Goal: Task Accomplishment & Management: Manage account settings

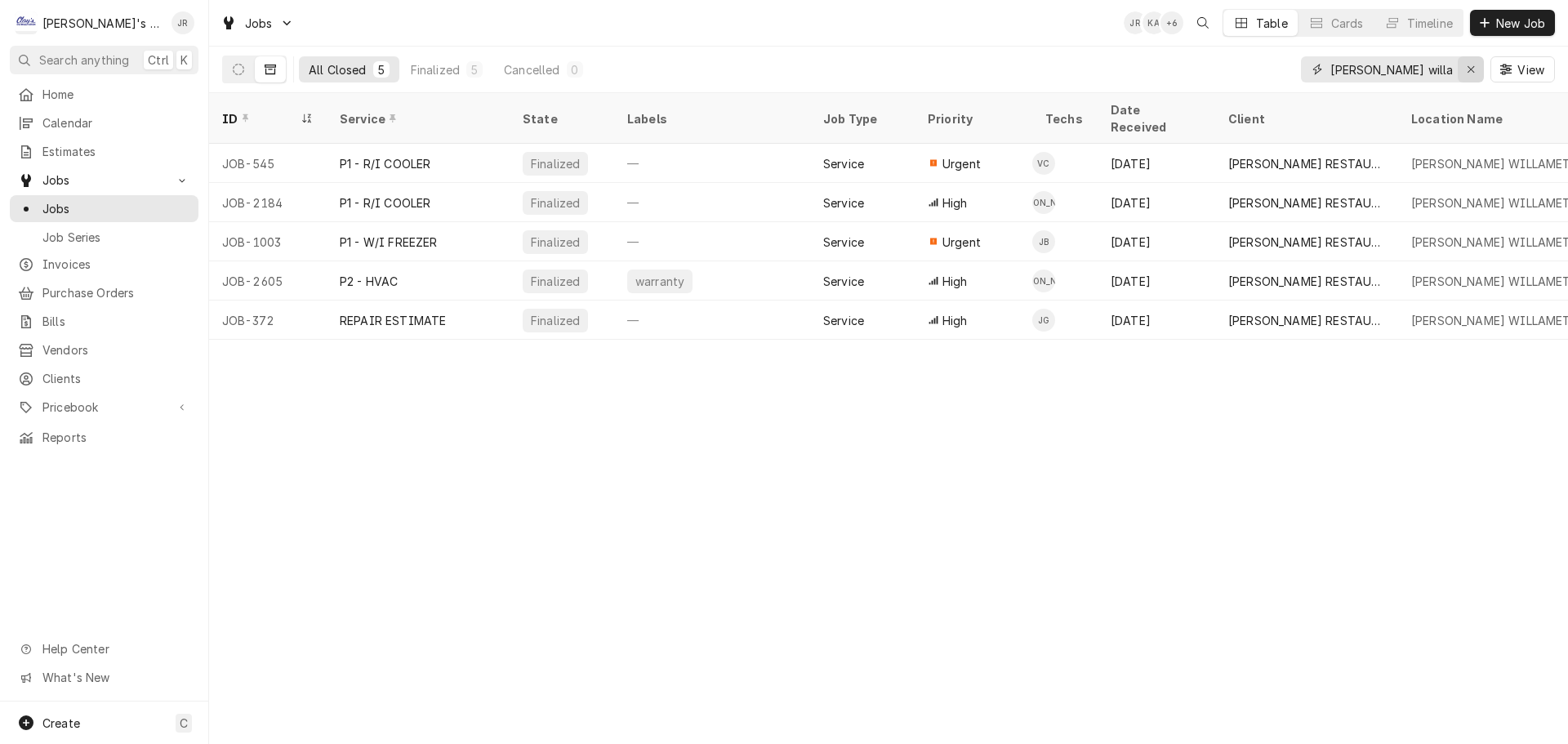
click at [1467, 68] on div "Erase input" at bounding box center [1471, 70] width 16 height 16
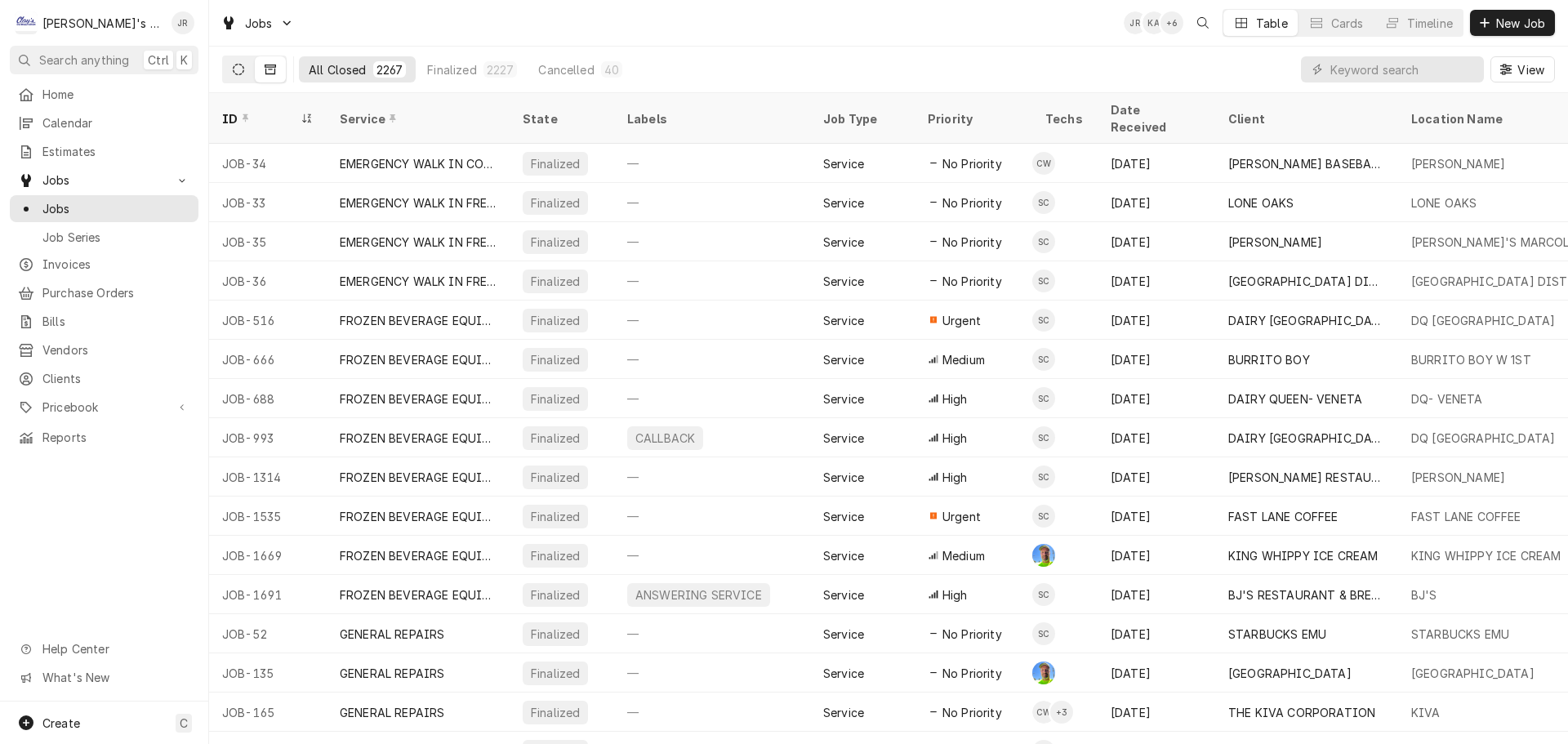
click at [244, 73] on button "Dynamic Content Wrapper" at bounding box center [238, 69] width 31 height 26
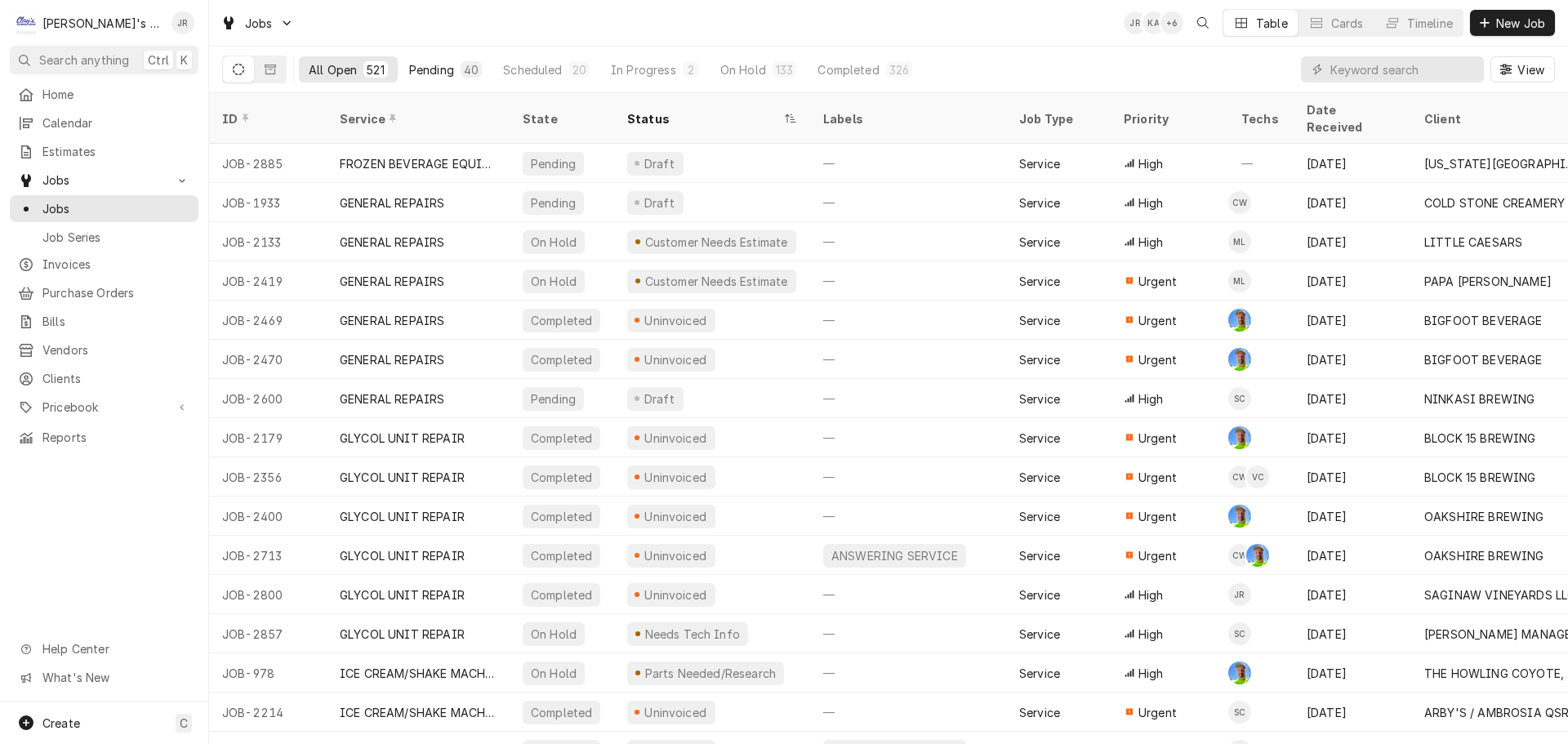
click at [465, 77] on div "40" at bounding box center [471, 70] width 21 height 16
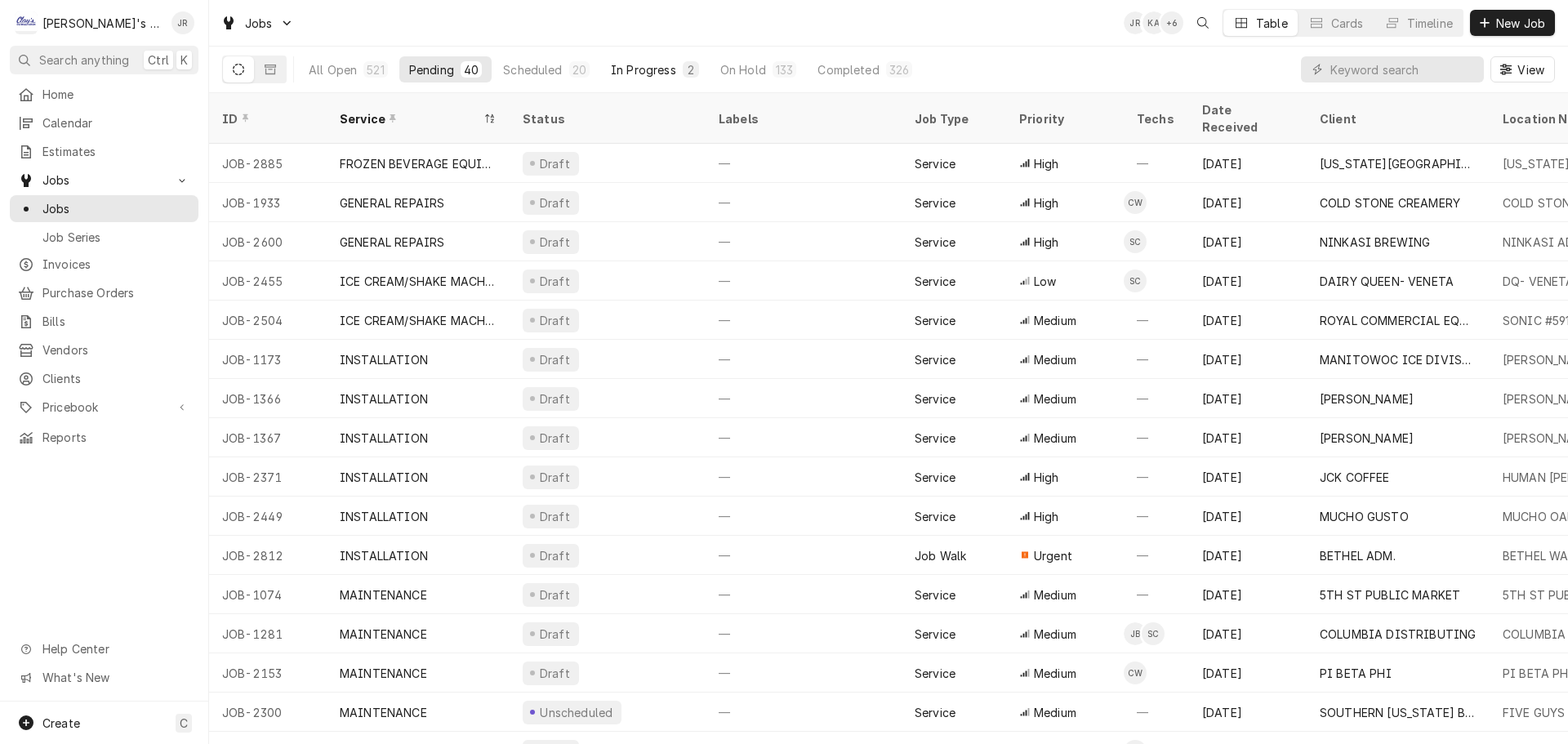
click at [641, 74] on div "In Progress" at bounding box center [643, 70] width 65 height 17
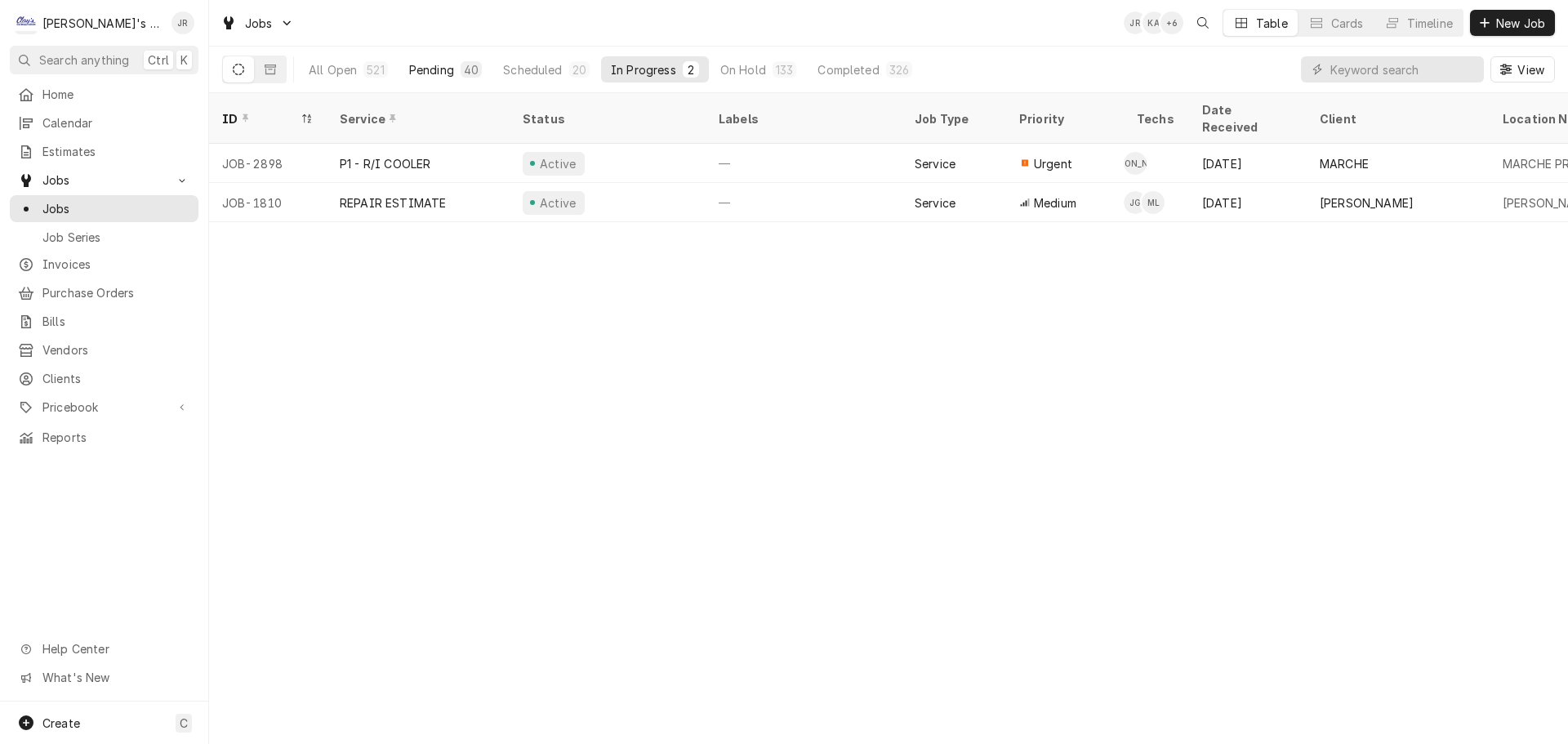
click at [421, 66] on div "Pending" at bounding box center [432, 70] width 45 height 17
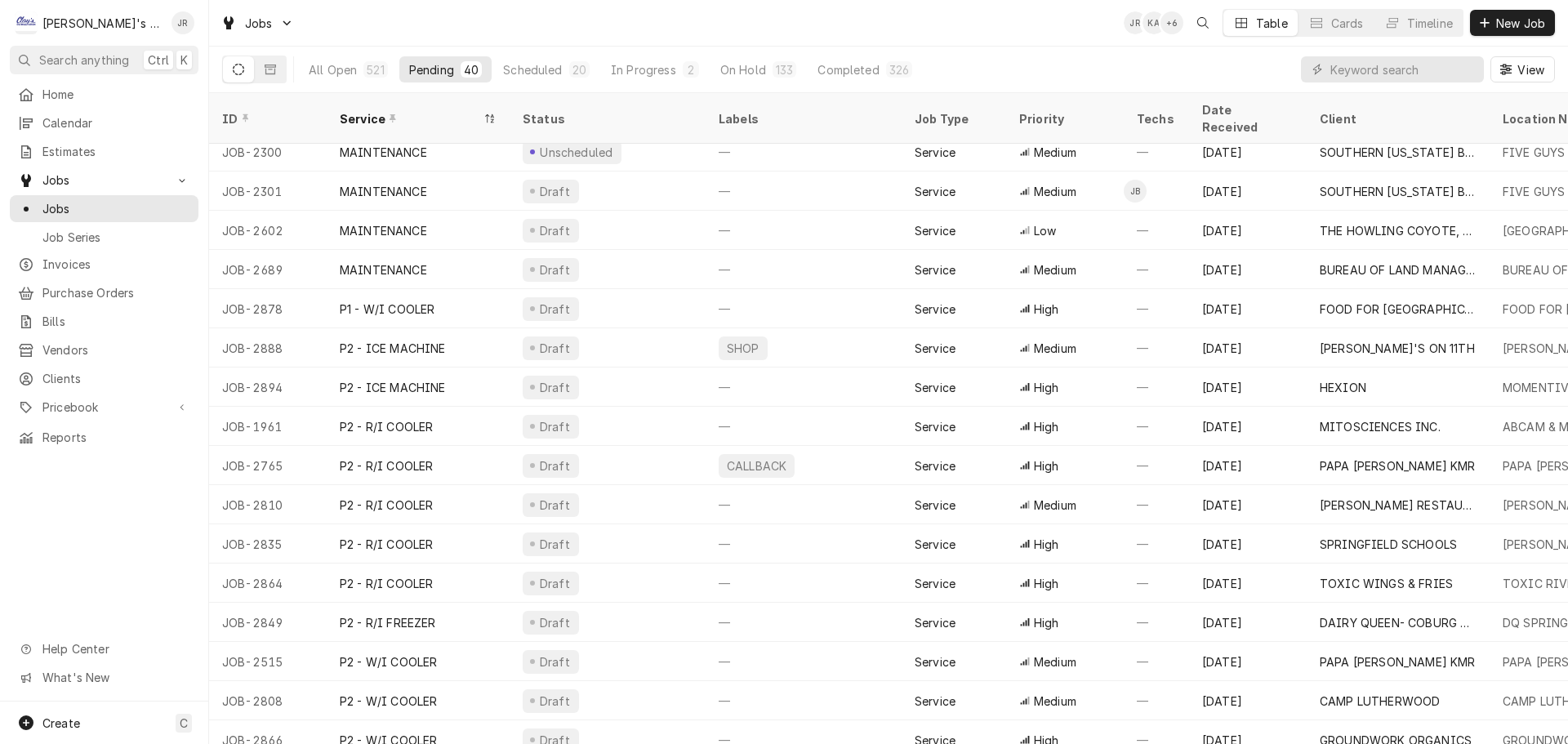
scroll to position [568, 0]
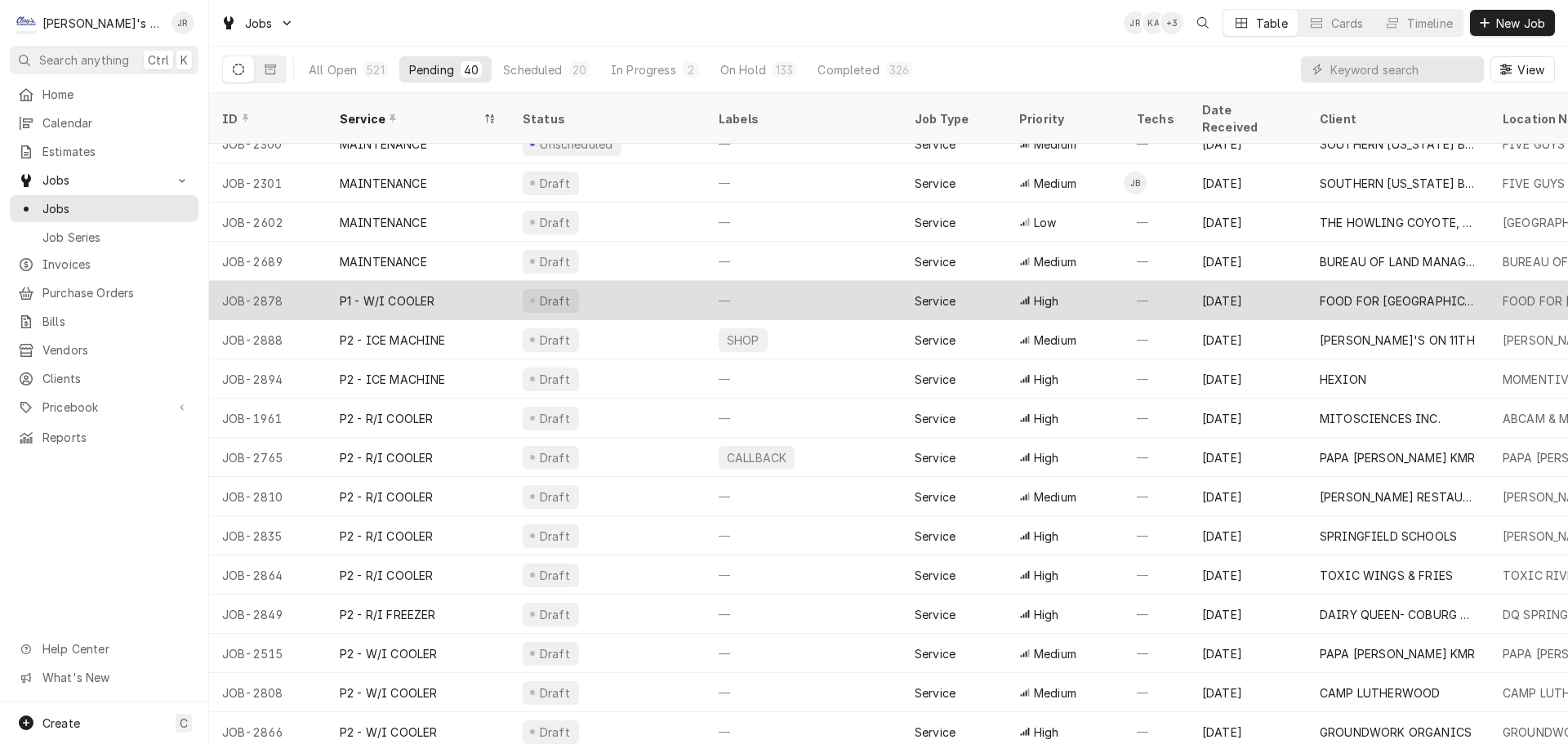
click at [615, 281] on div "Draft" at bounding box center [607, 301] width 196 height 39
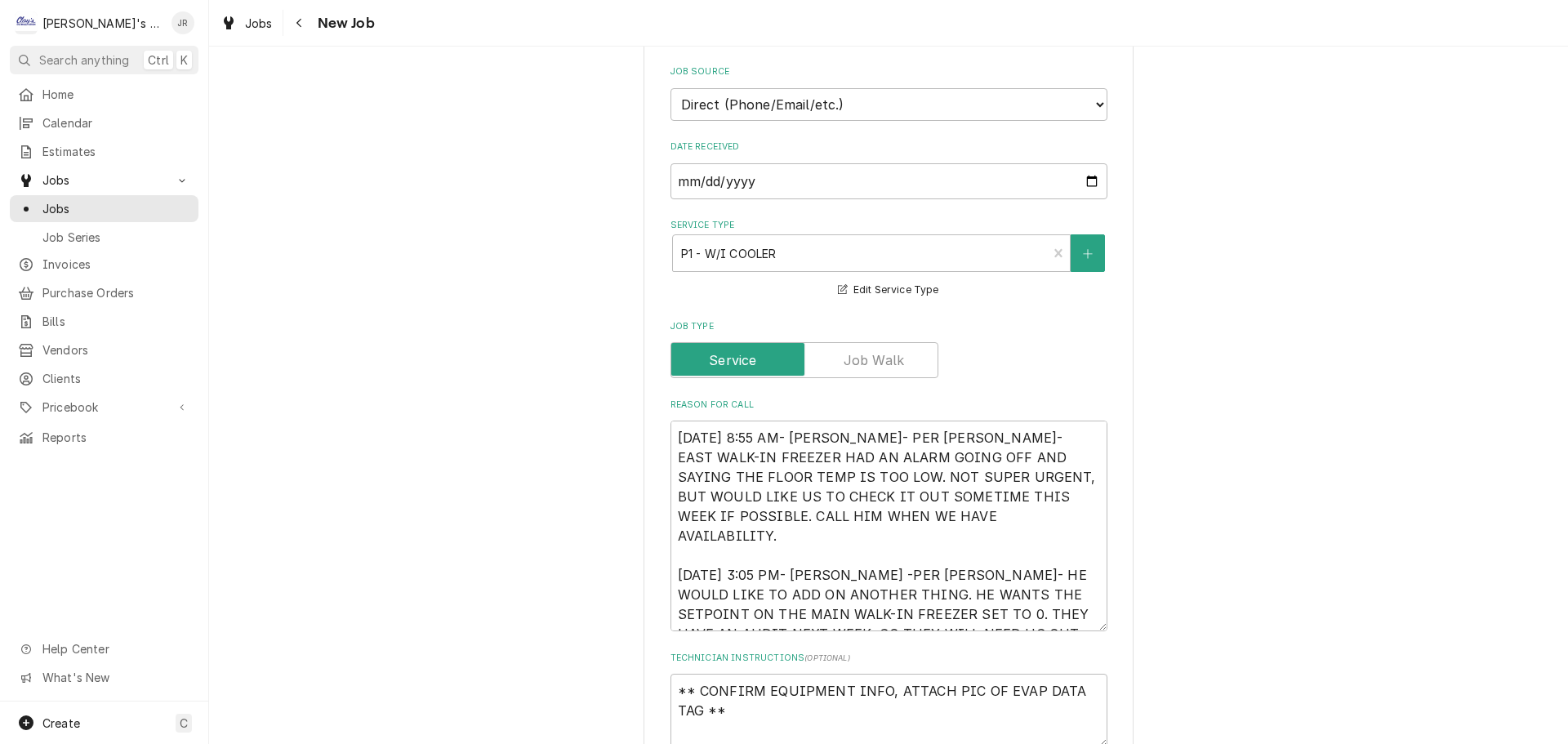
type textarea "x"
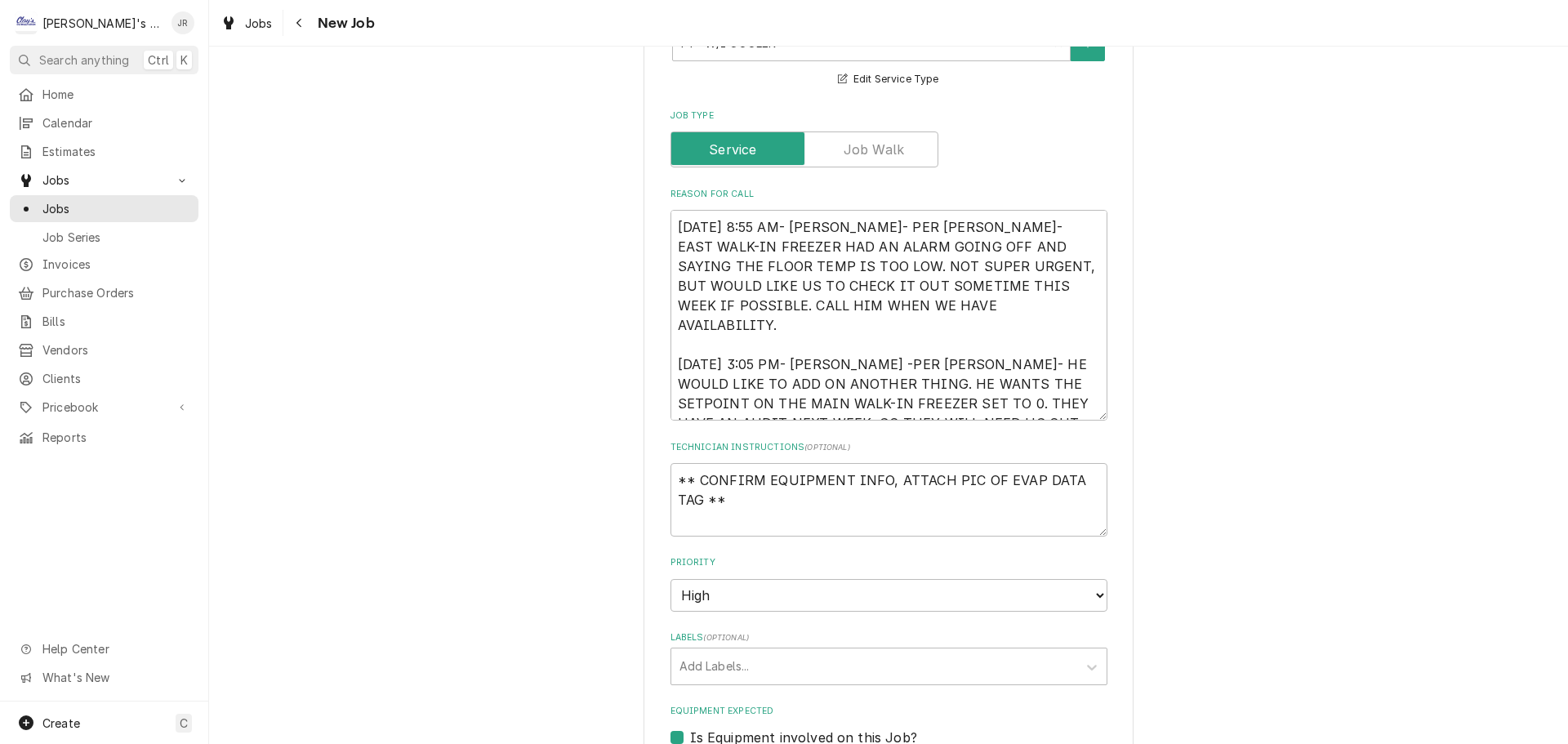
click at [544, 282] on div "Use the fields below to edit this job: Client Details Client FOOD FOR LANE COUN…" at bounding box center [888, 522] width 1359 height 2061
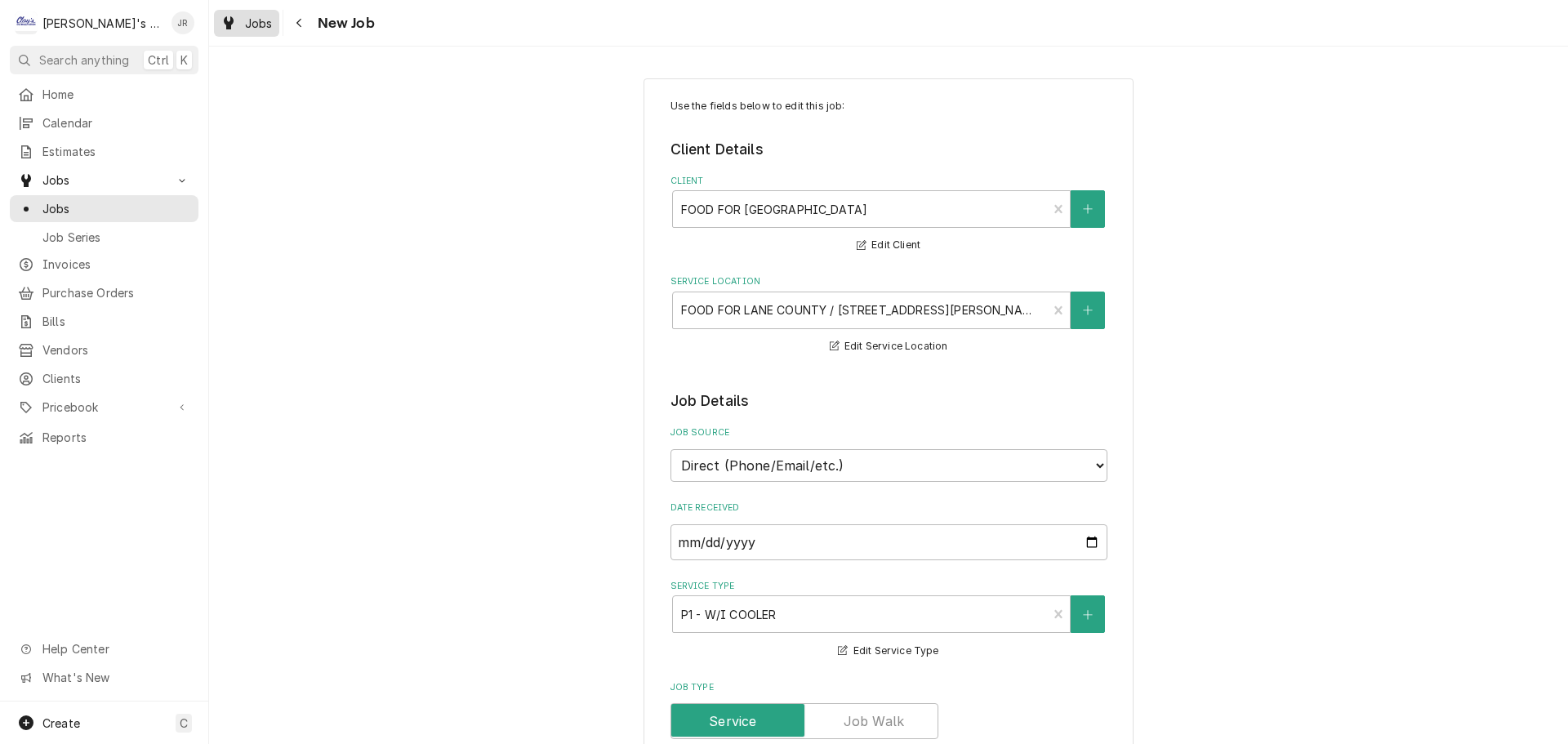
click at [222, 29] on div "Dynamic Content Wrapper" at bounding box center [228, 23] width 16 height 20
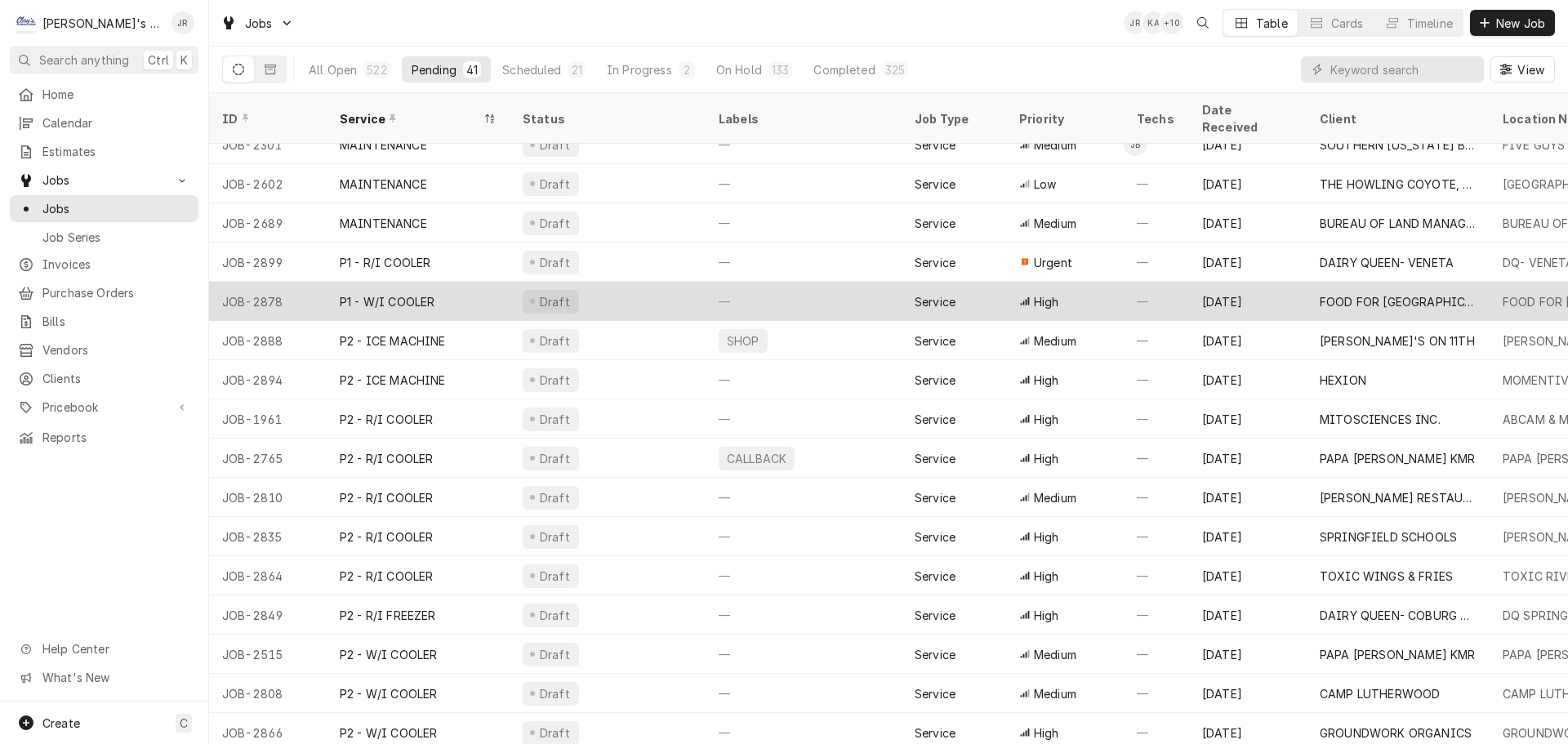
scroll to position [608, 0]
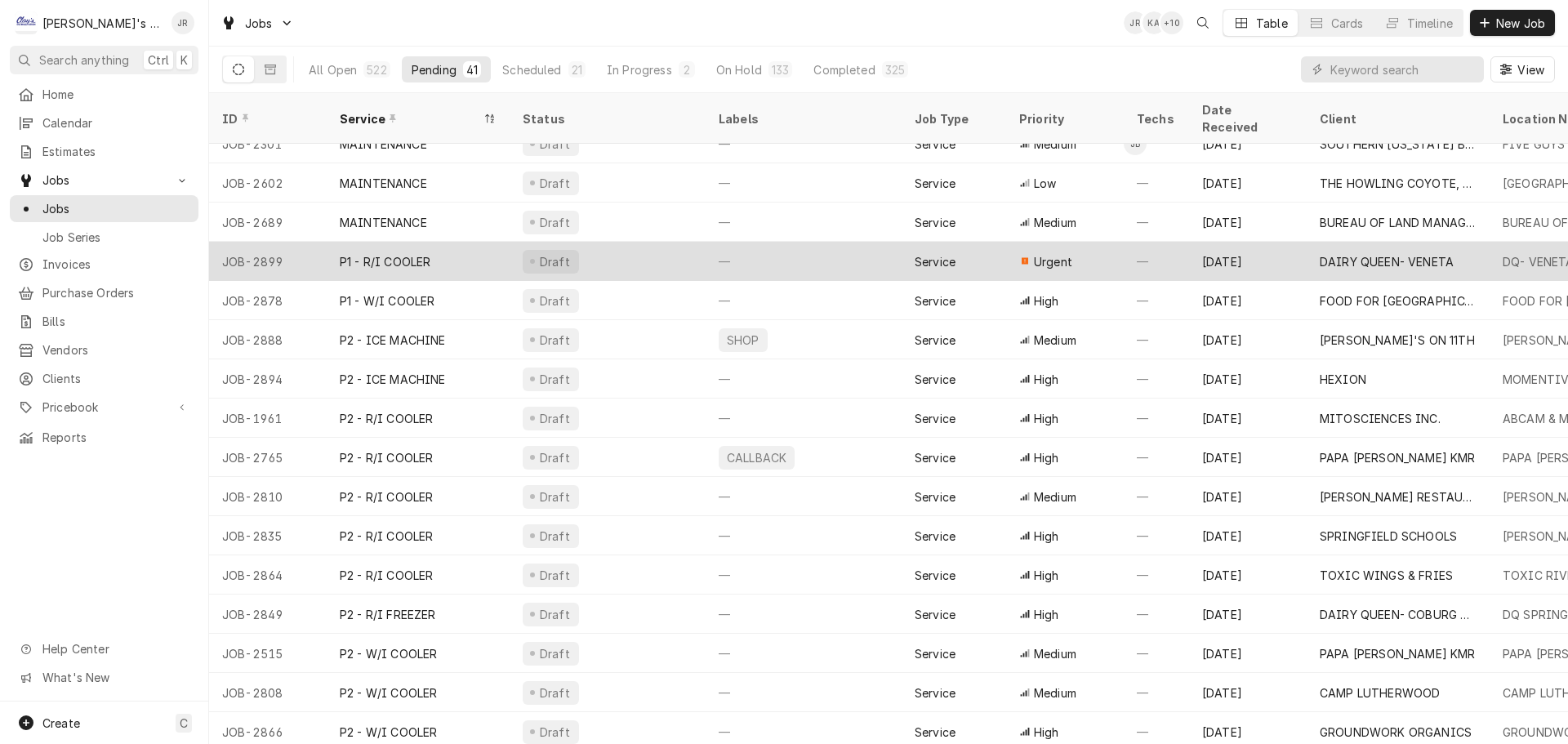
click at [645, 242] on div "Draft" at bounding box center [607, 261] width 196 height 39
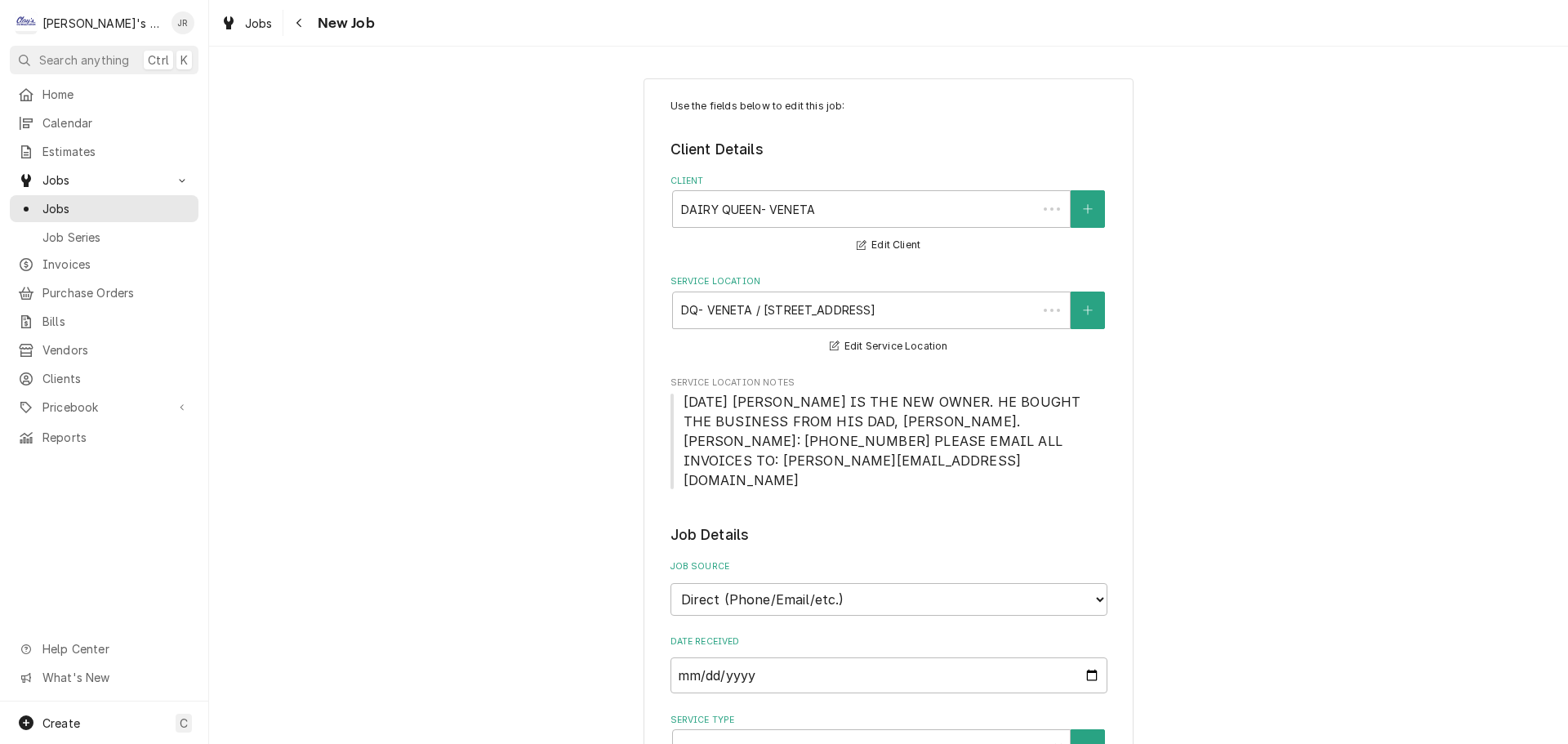
type textarea "x"
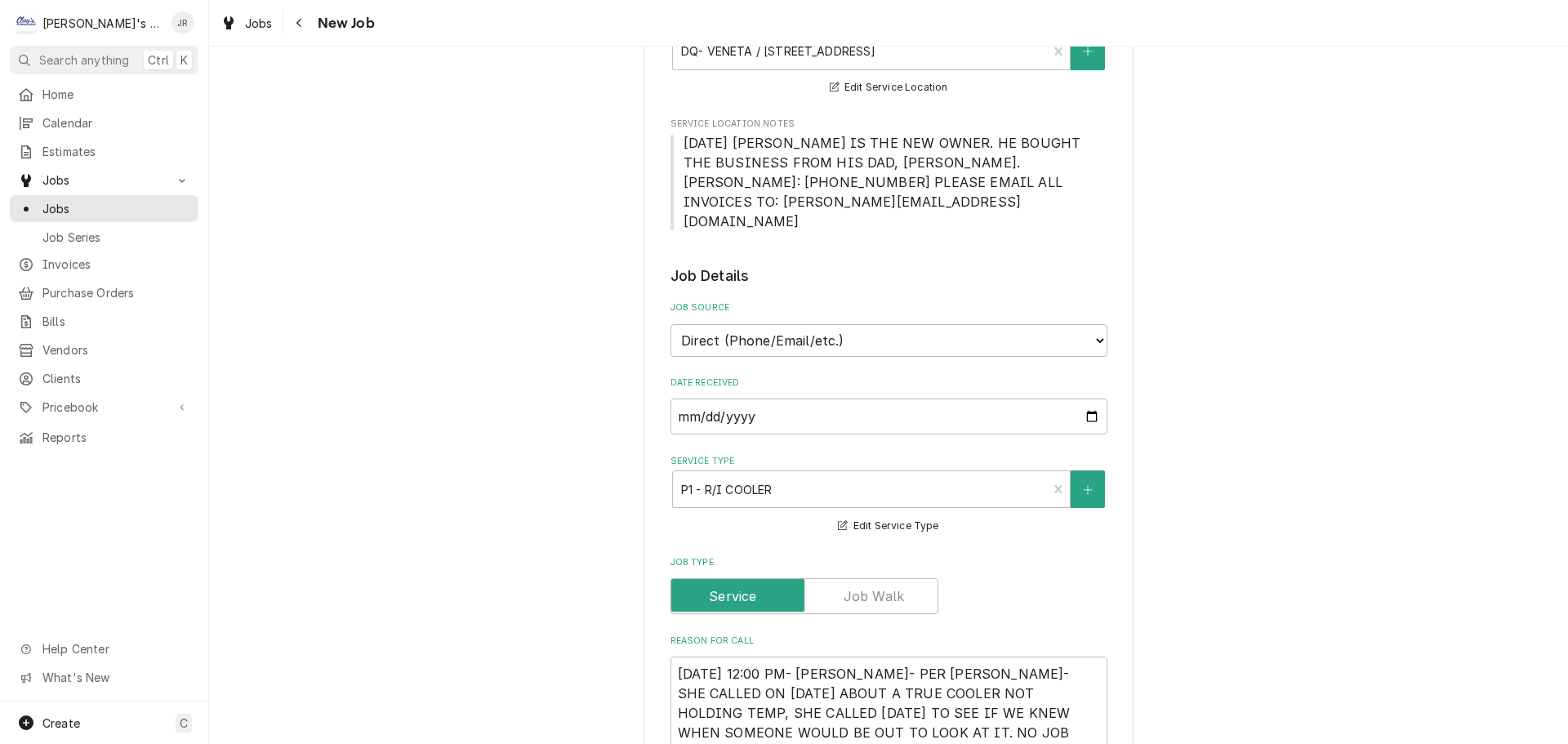
scroll to position [245, 0]
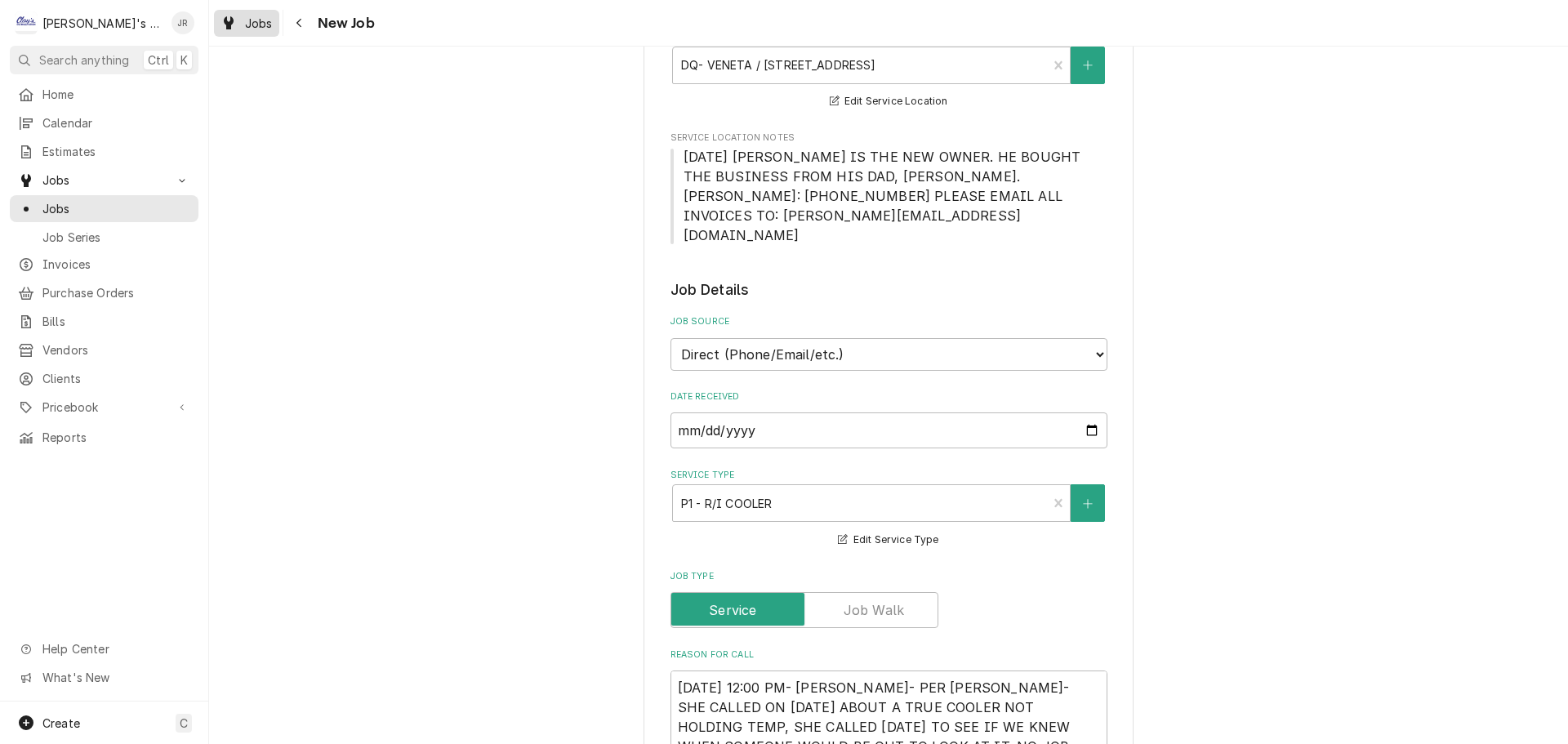
click at [228, 33] on link "Jobs" at bounding box center [246, 23] width 65 height 27
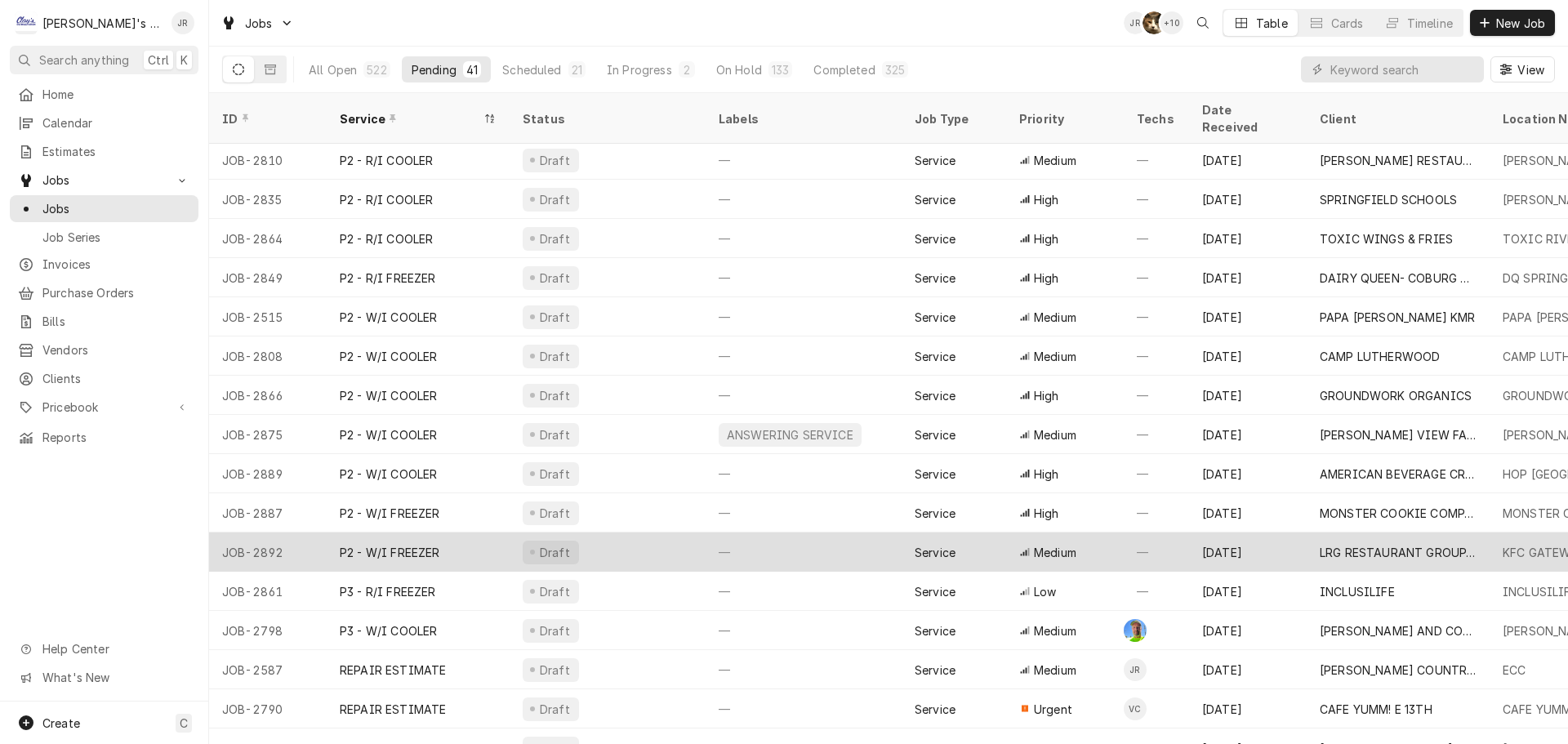
scroll to position [918, 0]
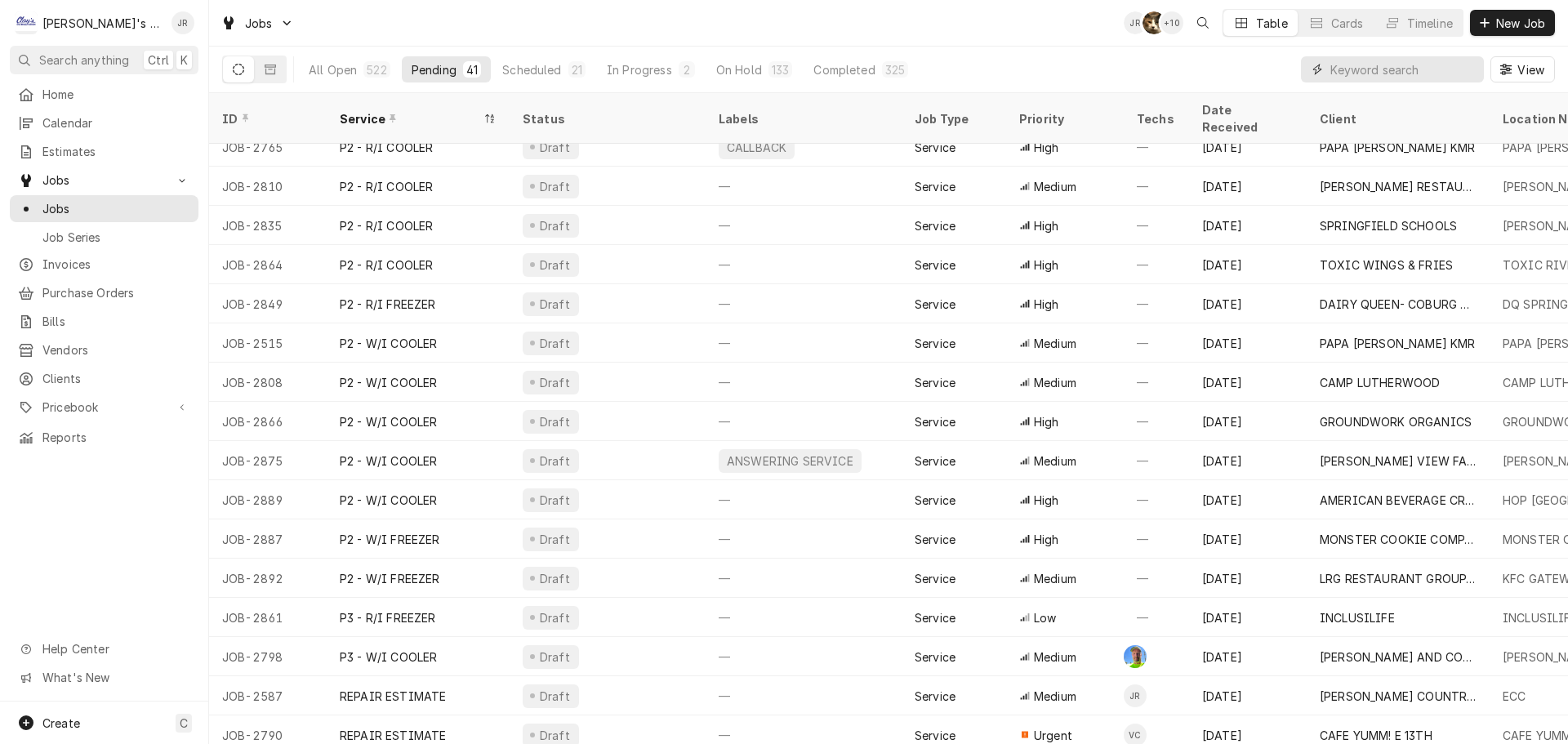
click at [1437, 78] on input "Dynamic Content Wrapper" at bounding box center [1403, 69] width 145 height 26
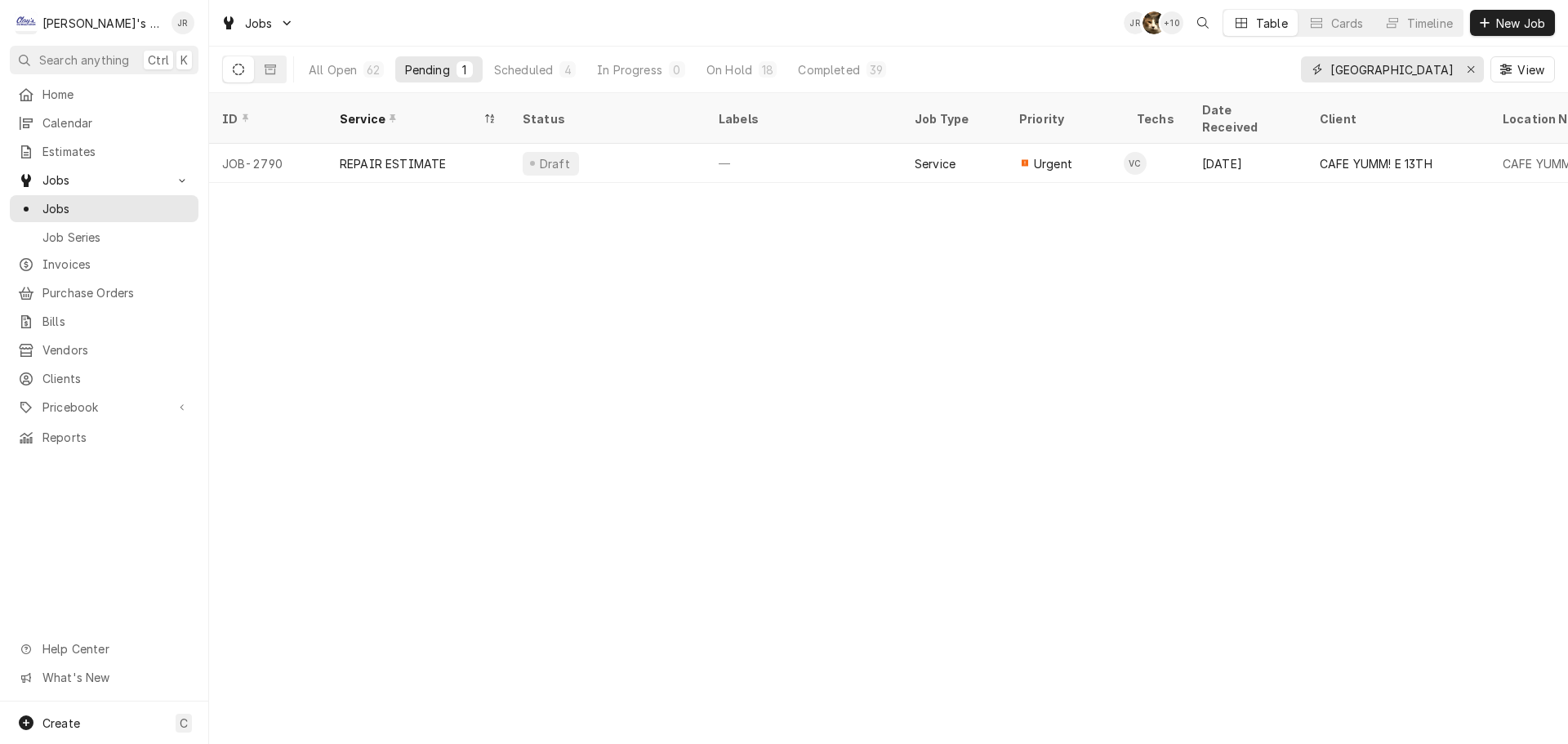
type input "[GEOGRAPHIC_DATA]"
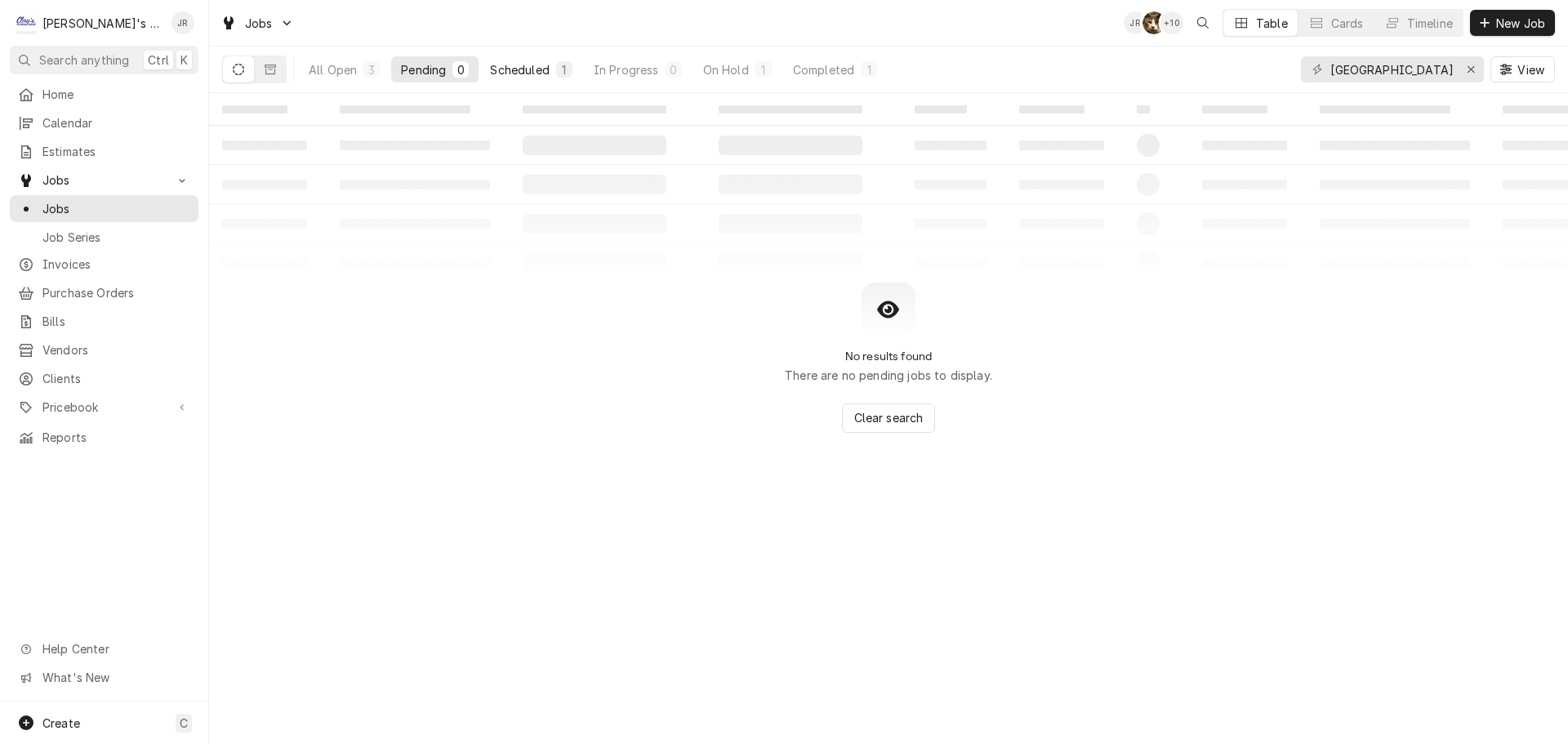
click at [543, 63] on button "Scheduled 1" at bounding box center [531, 69] width 102 height 26
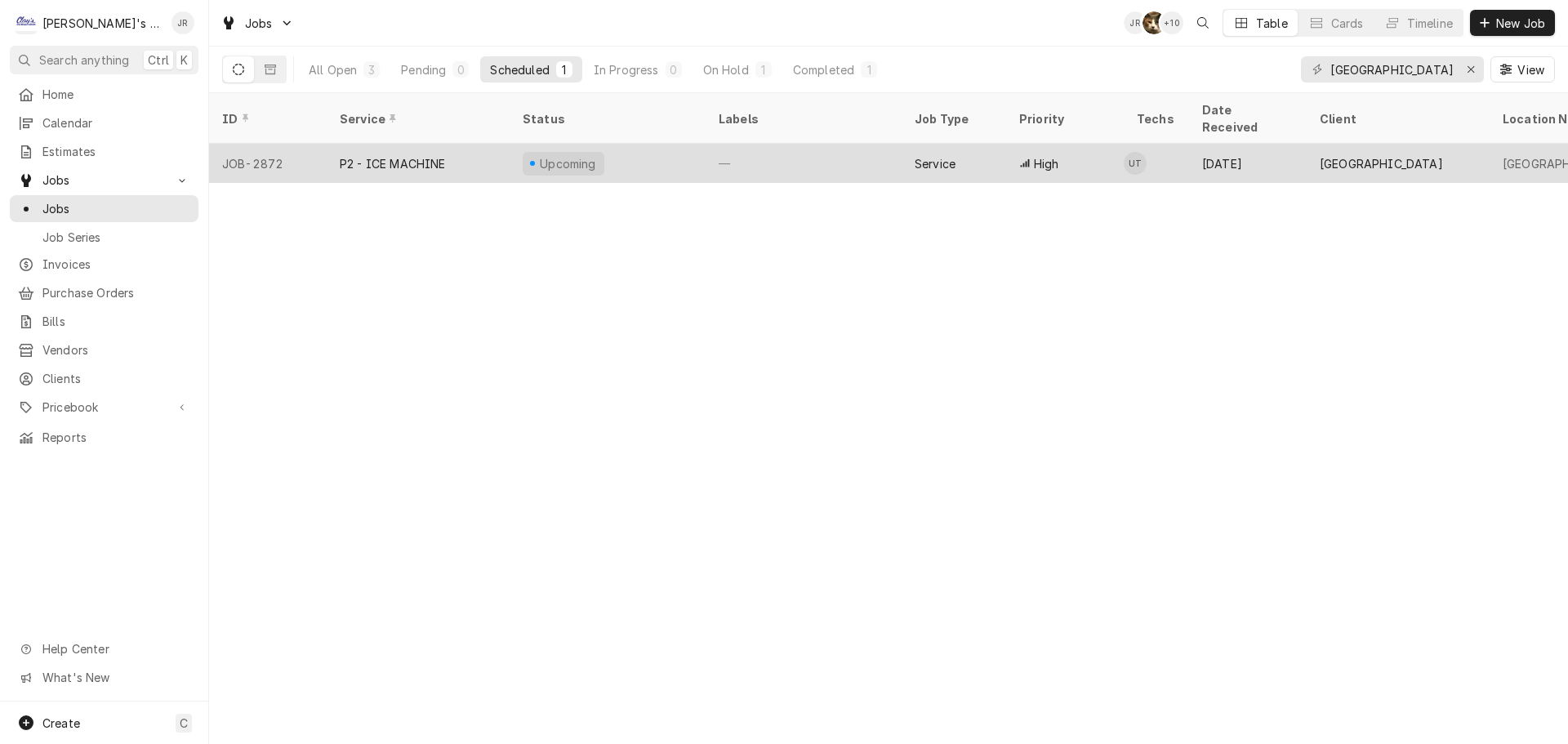
click at [657, 145] on div "Upcoming" at bounding box center [607, 163] width 196 height 39
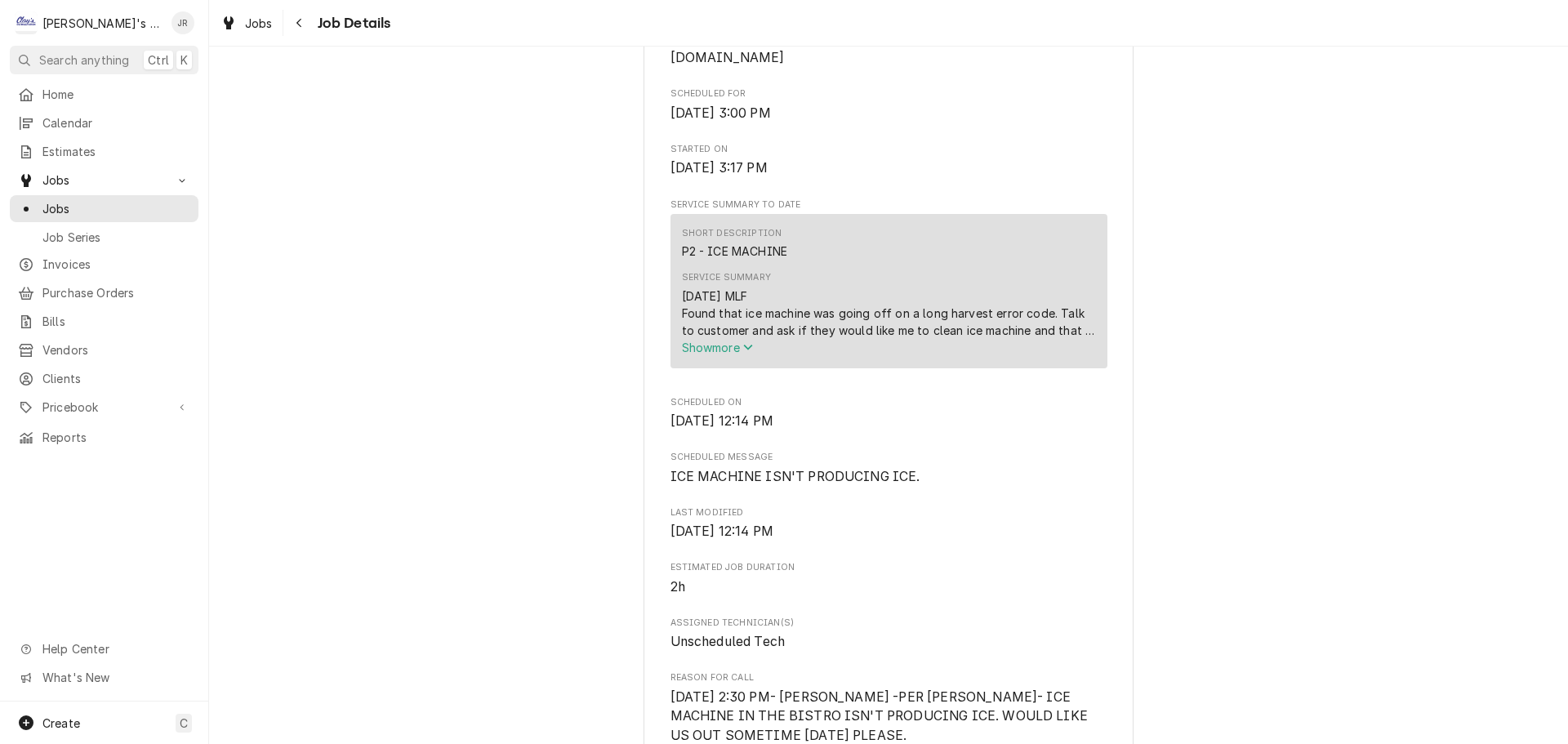
scroll to position [572, 0]
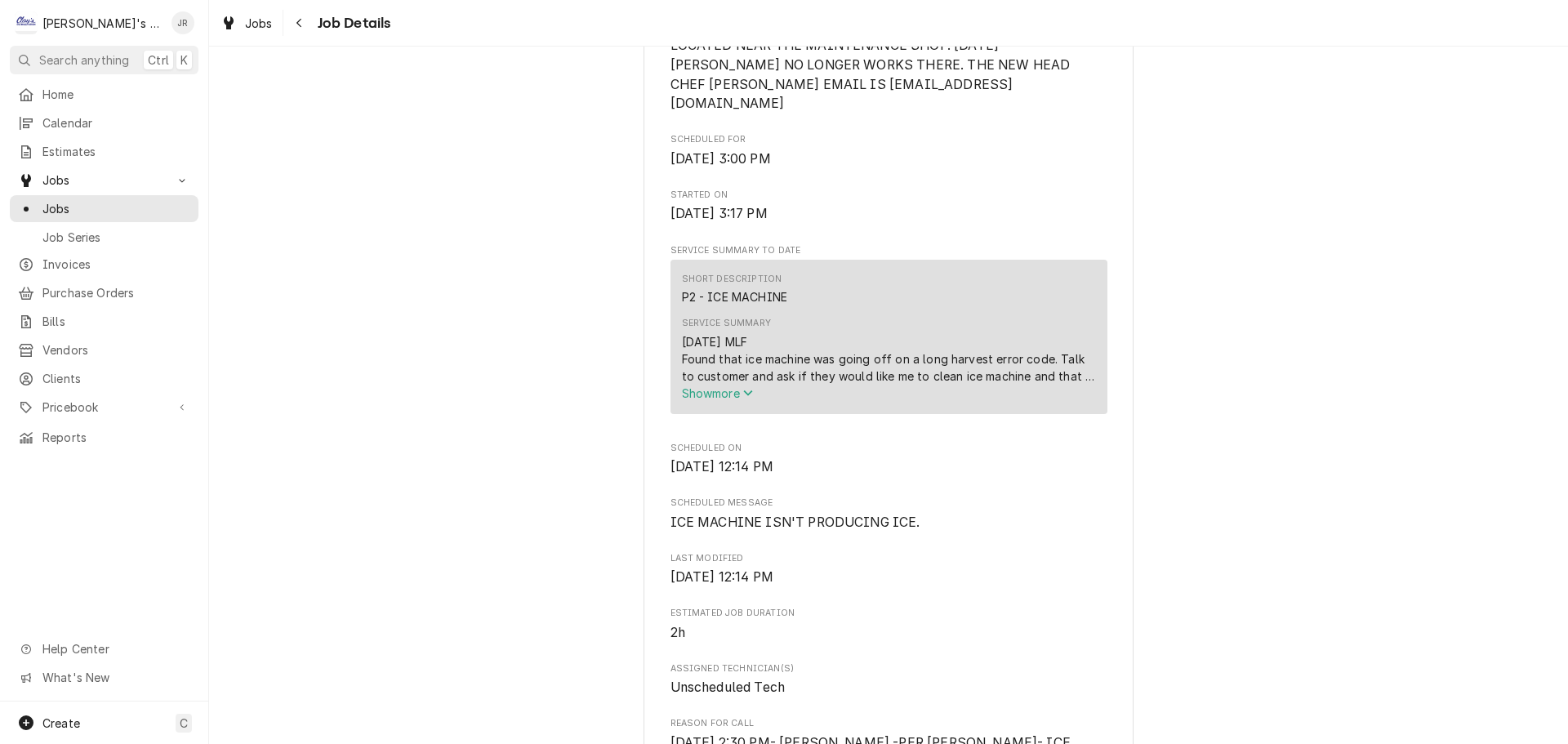
click at [731, 392] on span "Show more" at bounding box center [718, 393] width 72 height 14
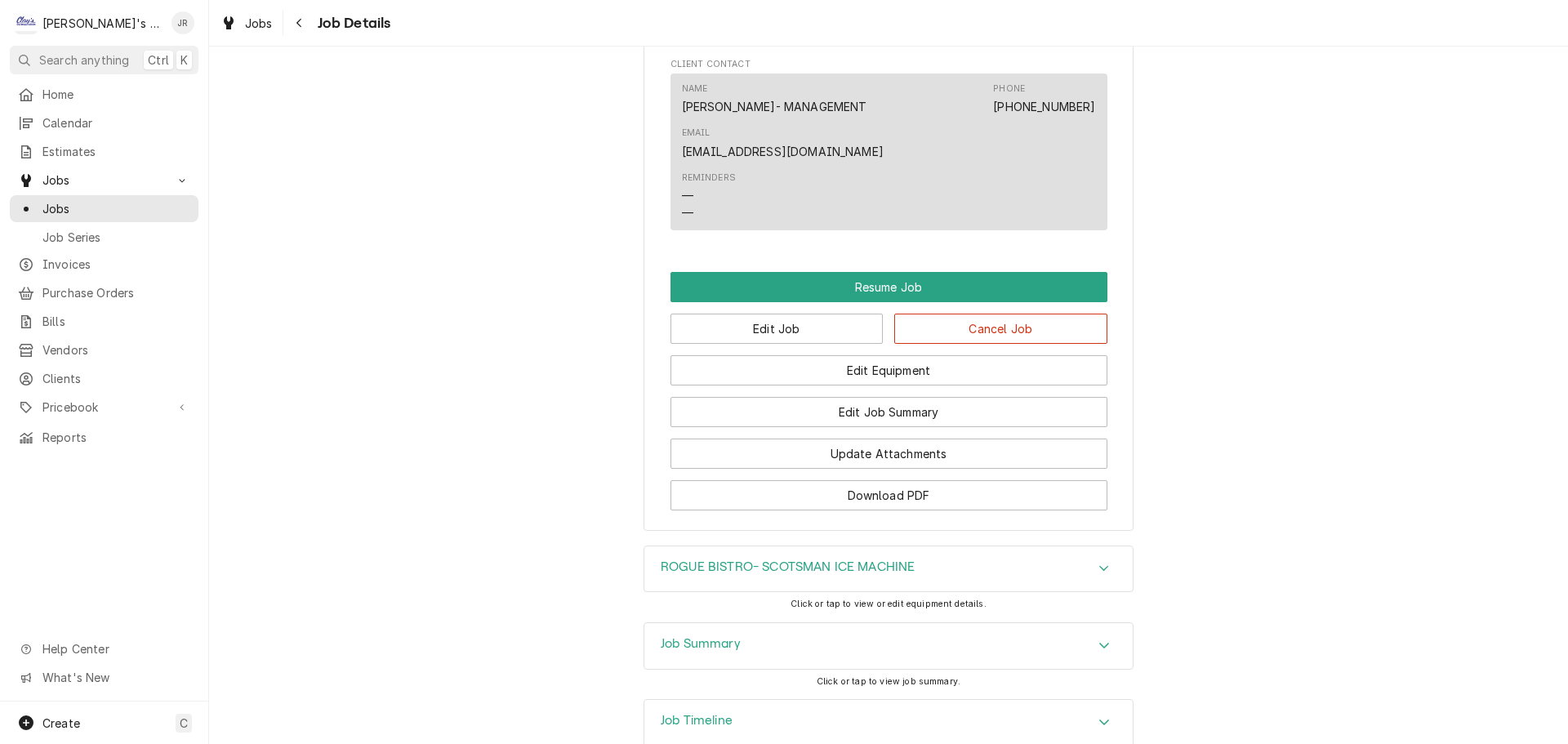
scroll to position [1779, 0]
click at [707, 545] on div "ROGUE BISTRO- SCOTSMAN ICE MACHINE" at bounding box center [889, 567] width 489 height 45
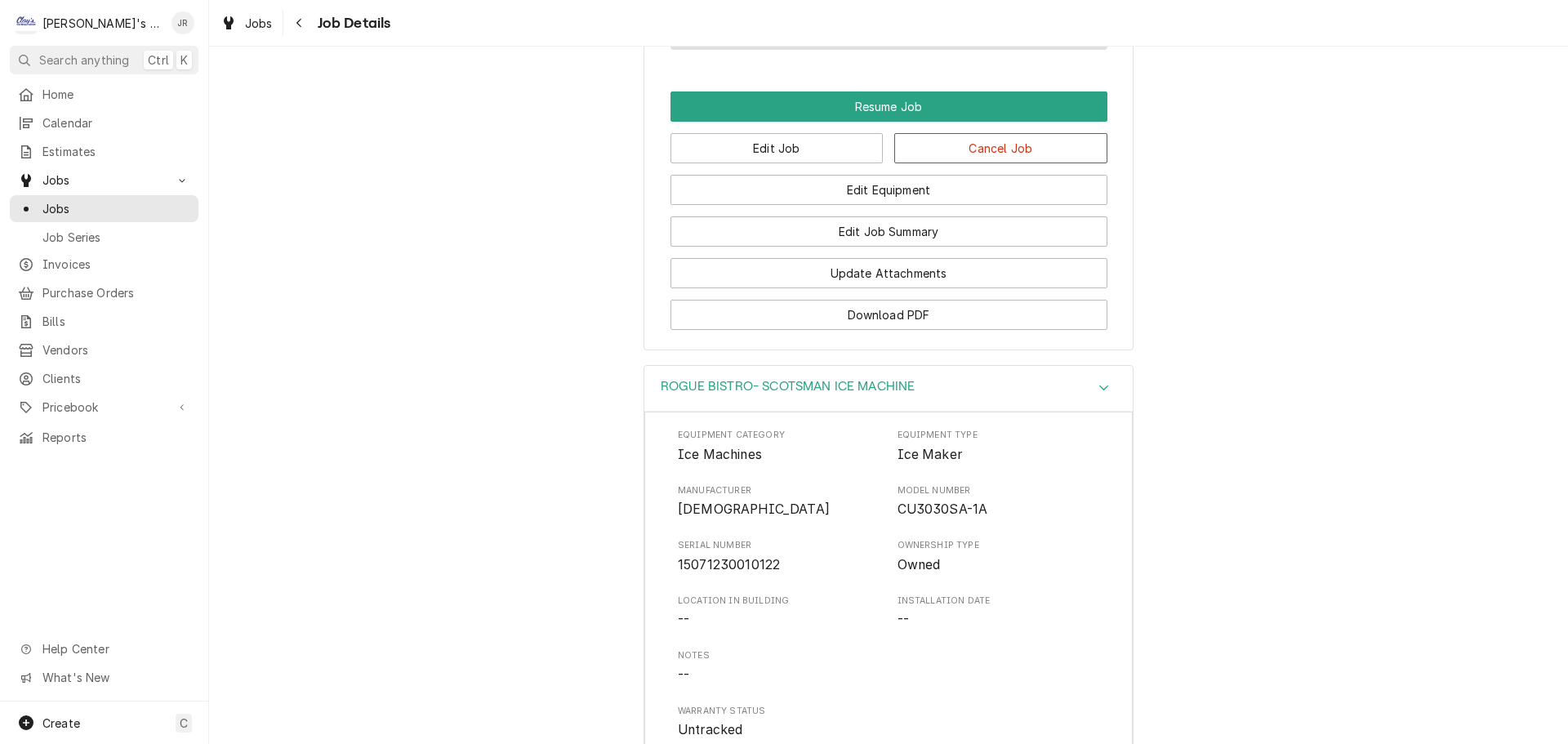
scroll to position [2023, 0]
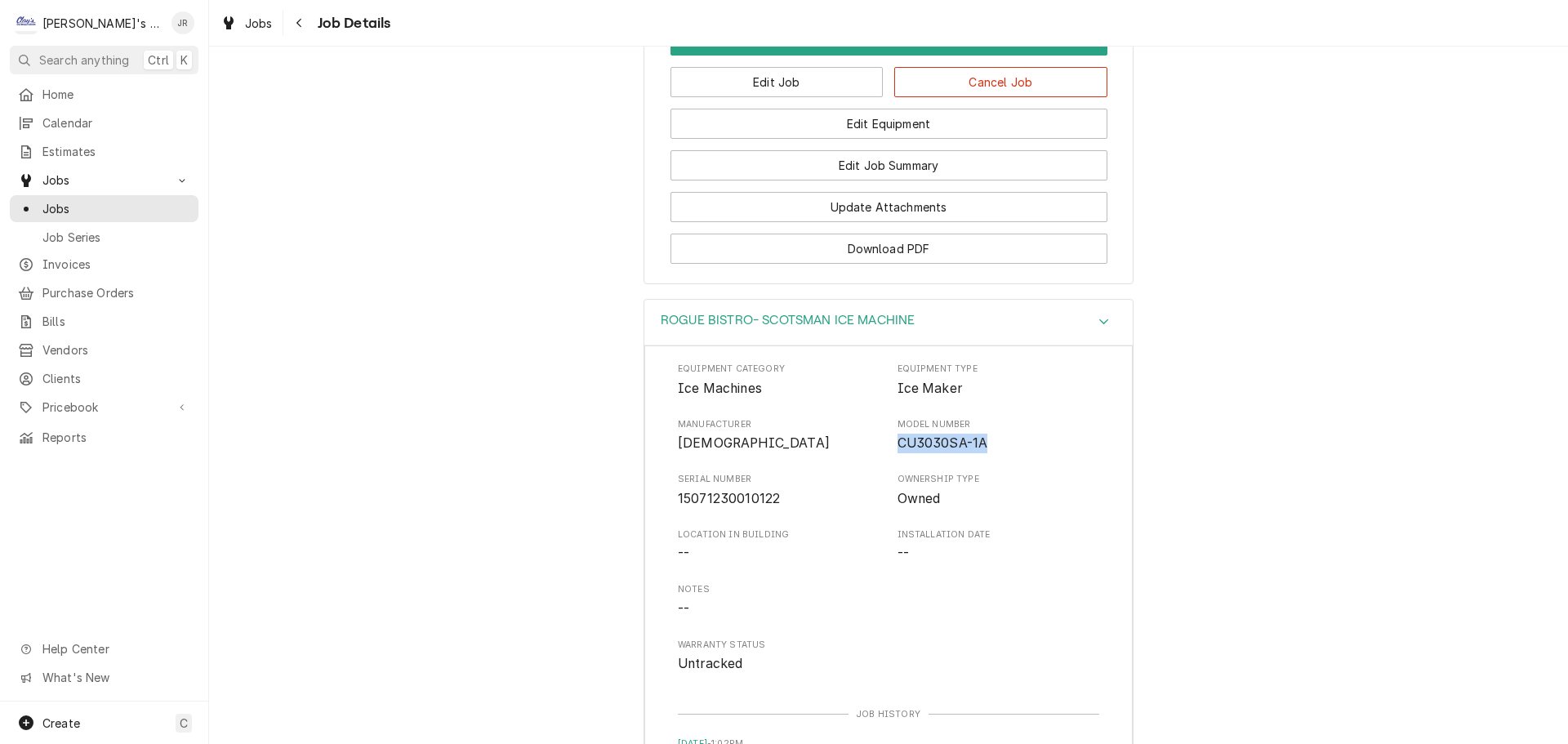
drag, startPoint x: 891, startPoint y: 339, endPoint x: 978, endPoint y: 333, distance: 87.2
click at [978, 435] on span "CU3030SA-1A" at bounding box center [943, 442] width 91 height 15
copy span "CU3030SA-1A"
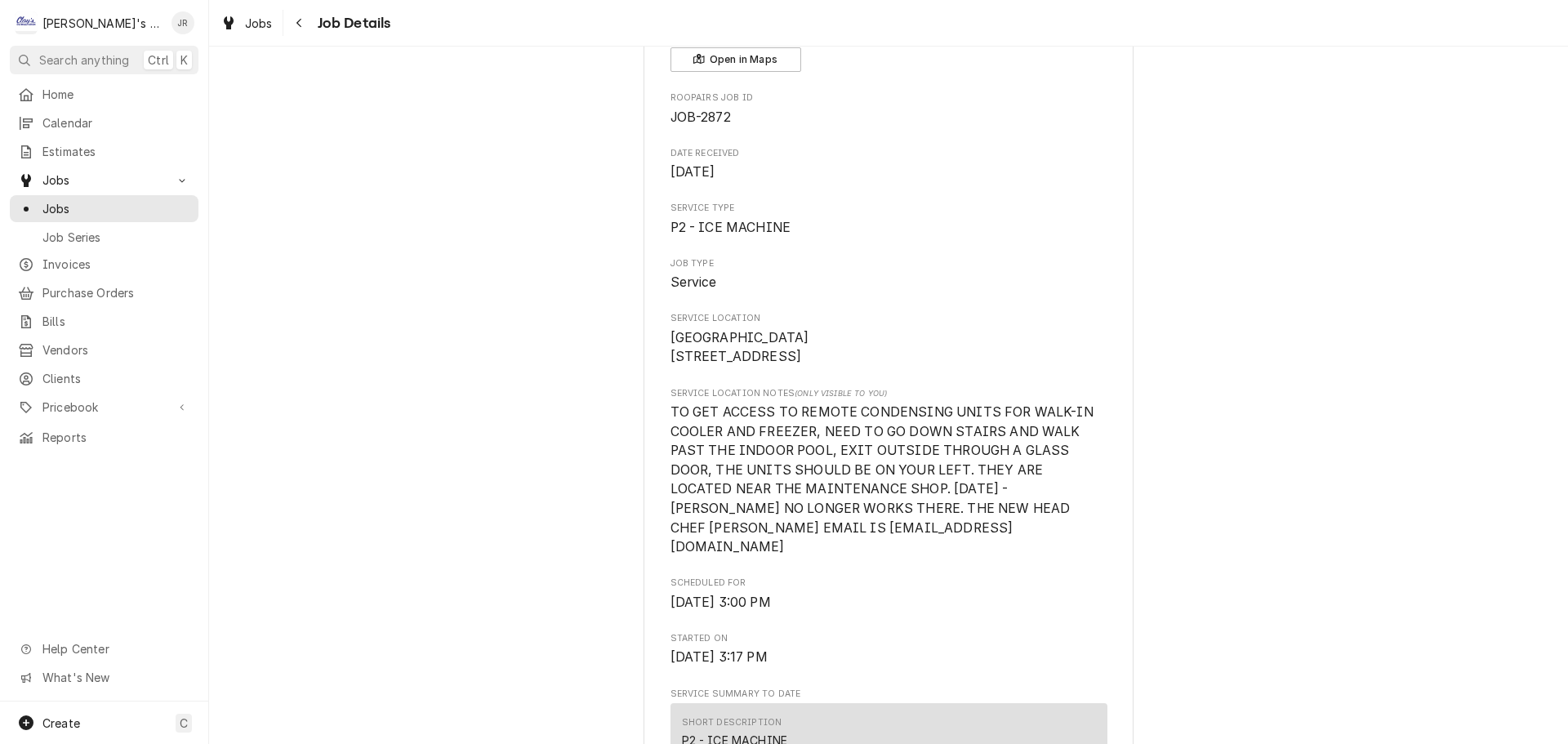
scroll to position [0, 0]
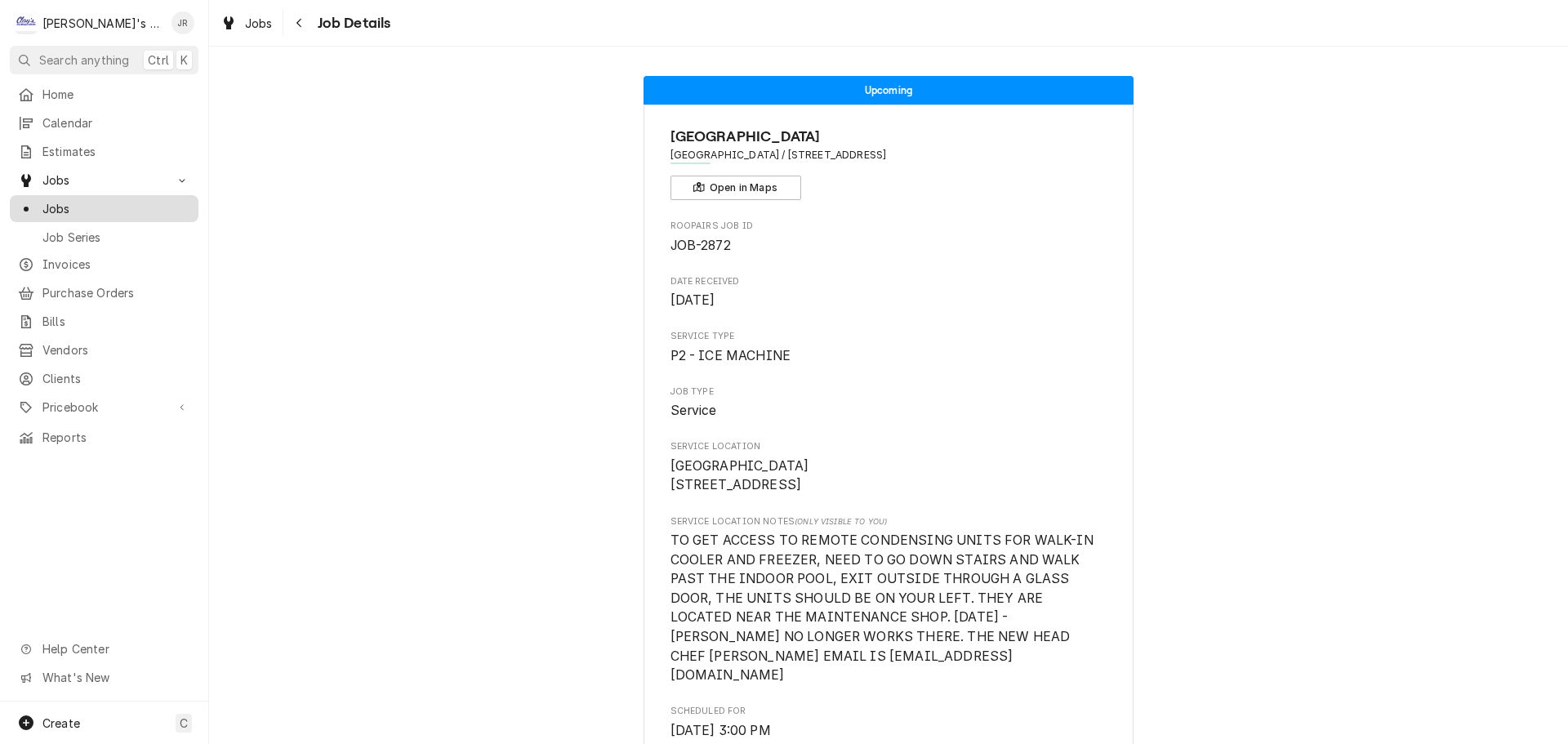
click at [120, 210] on span "Jobs" at bounding box center [117, 208] width 148 height 17
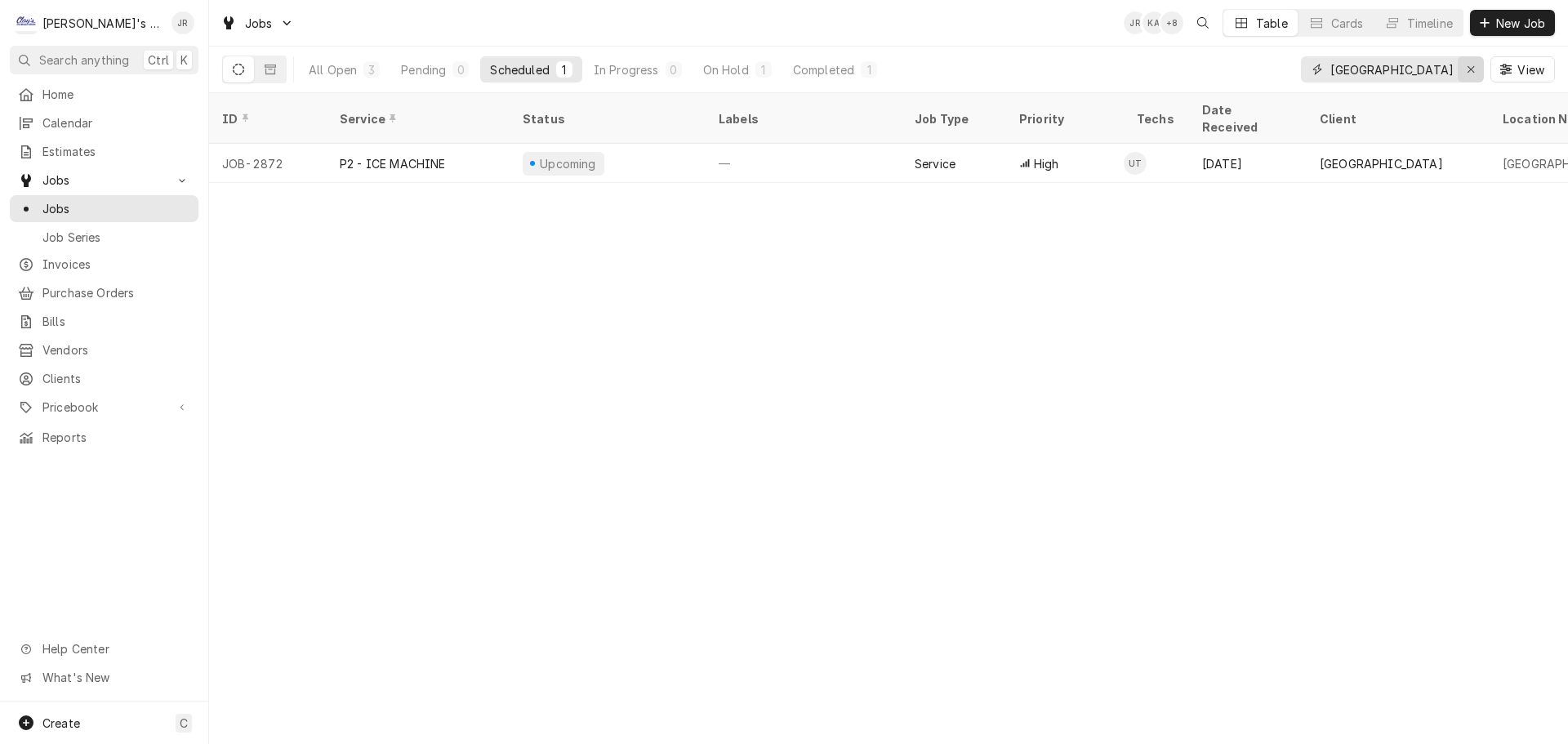
click at [1467, 76] on div "Erase input" at bounding box center [1471, 70] width 16 height 16
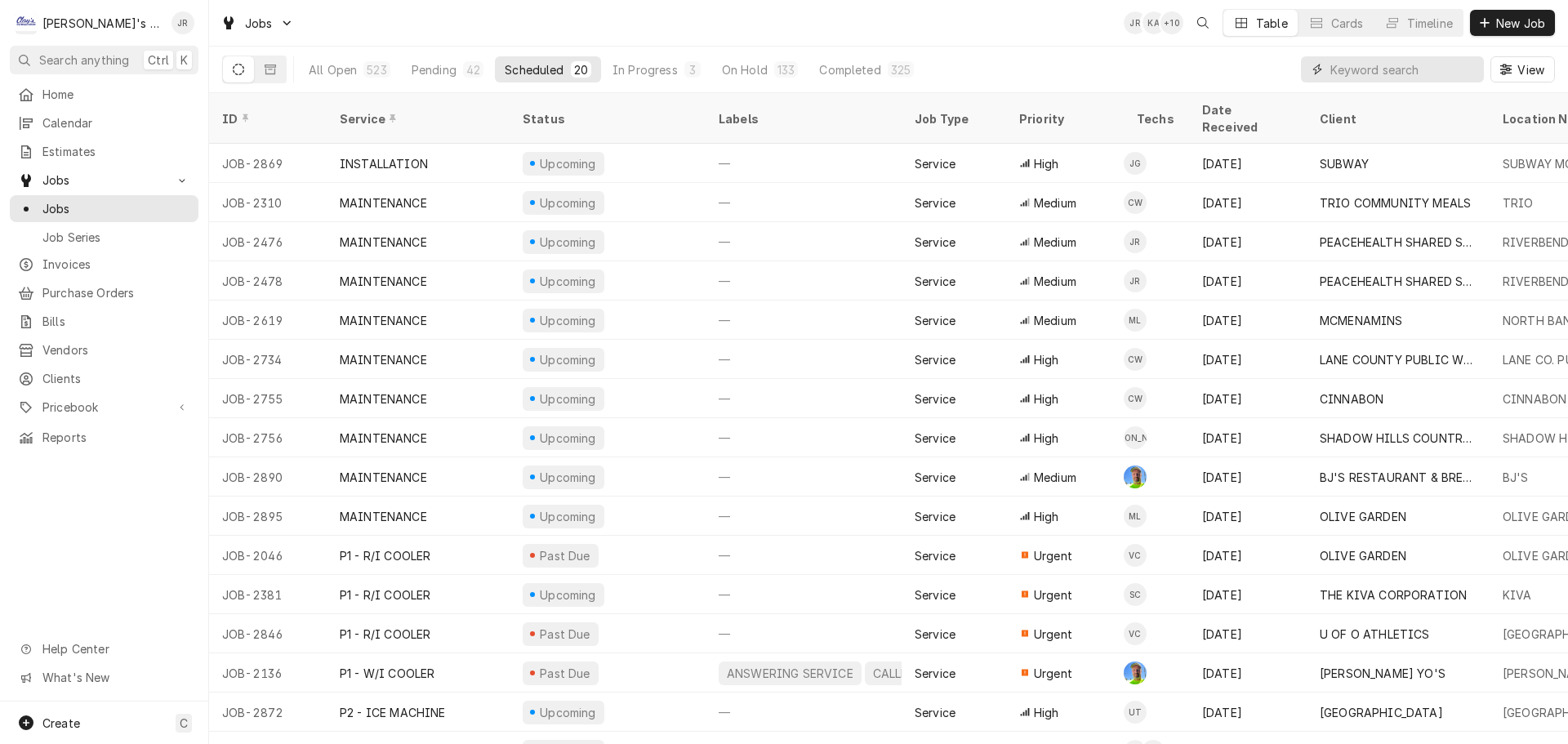
click at [1421, 73] on input "Dynamic Content Wrapper" at bounding box center [1403, 69] width 145 height 26
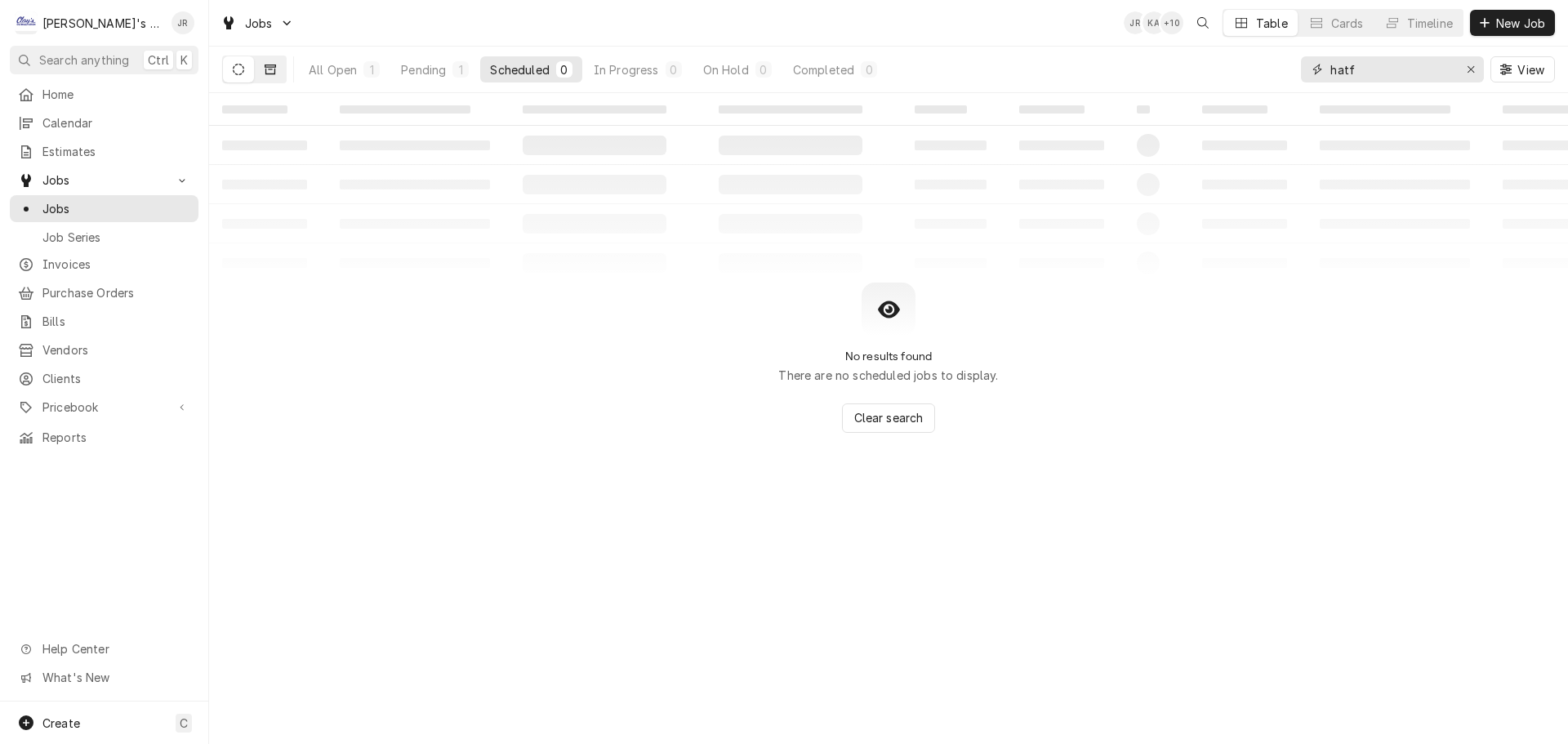
type input "hatf"
click at [276, 66] on button "Dynamic Content Wrapper" at bounding box center [270, 69] width 31 height 26
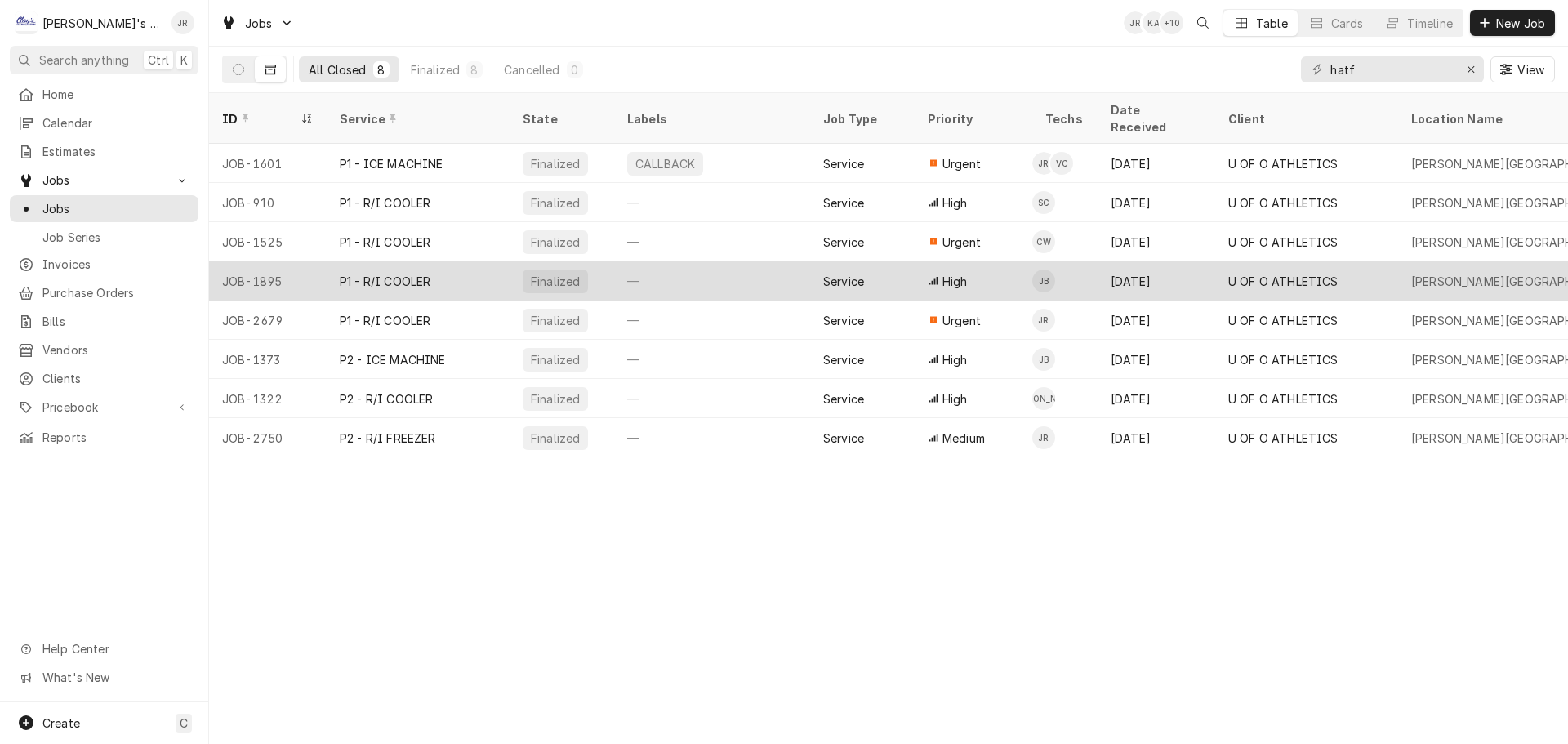
click at [714, 261] on div "—" at bounding box center [713, 281] width 196 height 39
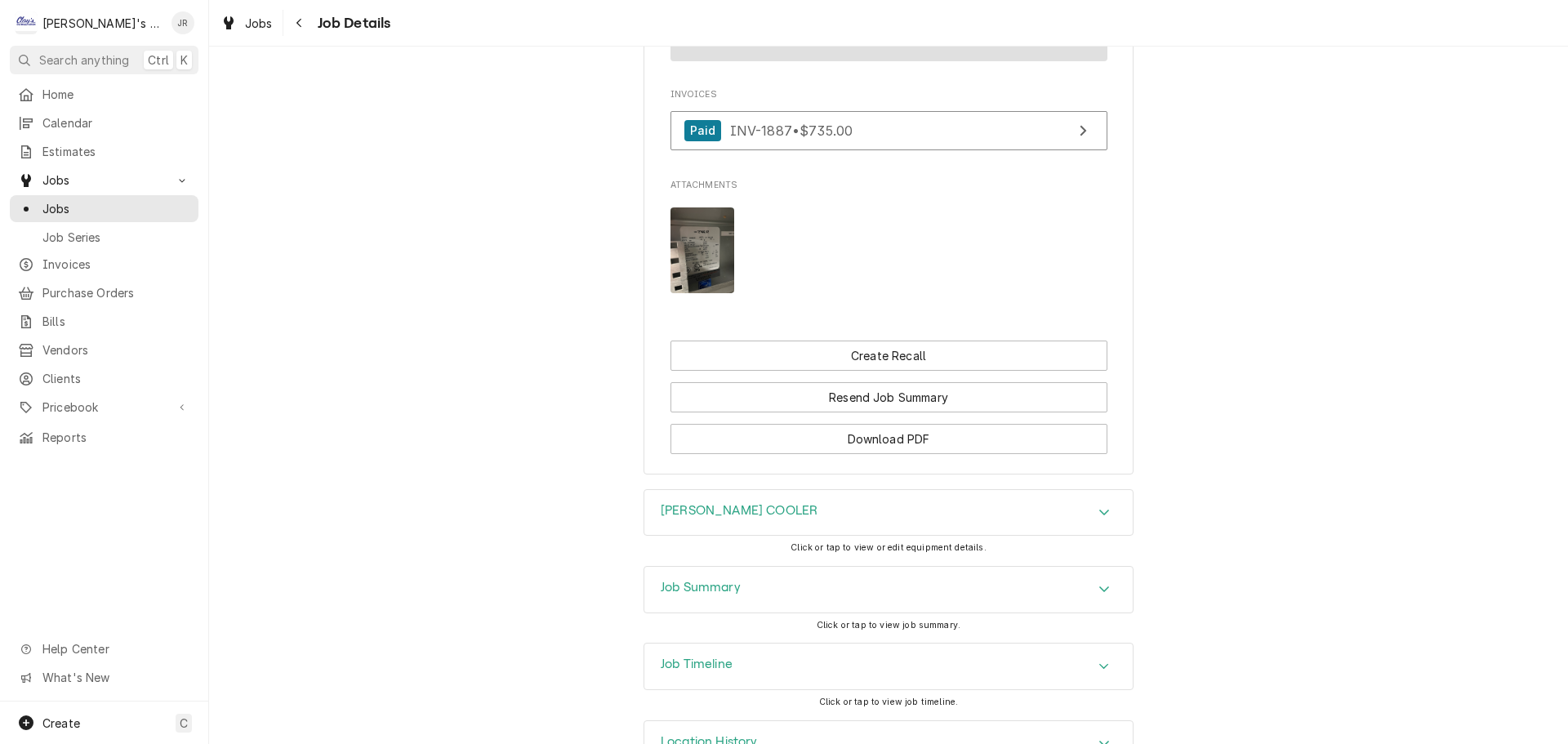
scroll to position [1604, 0]
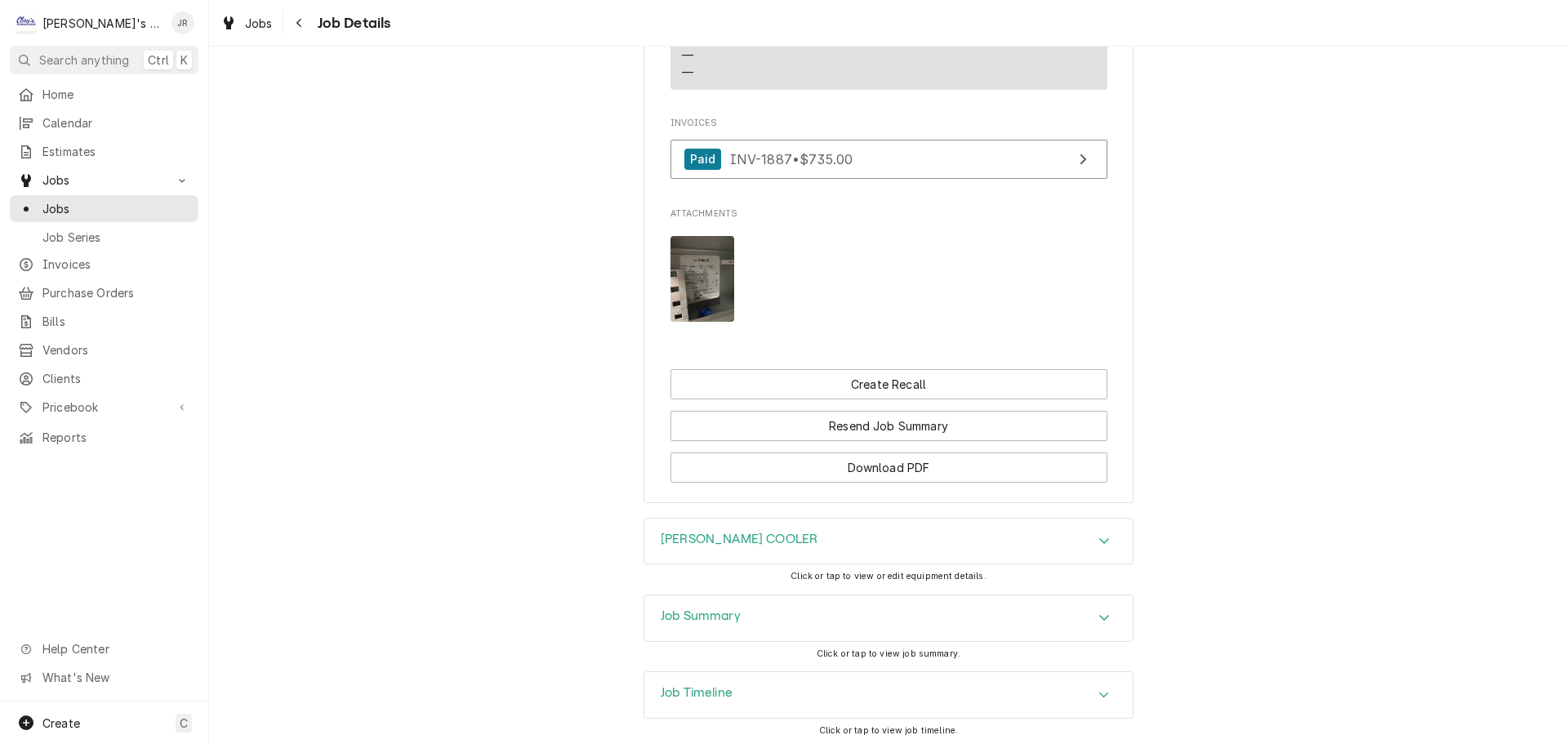
click at [705, 270] on img "Attachments" at bounding box center [703, 279] width 64 height 86
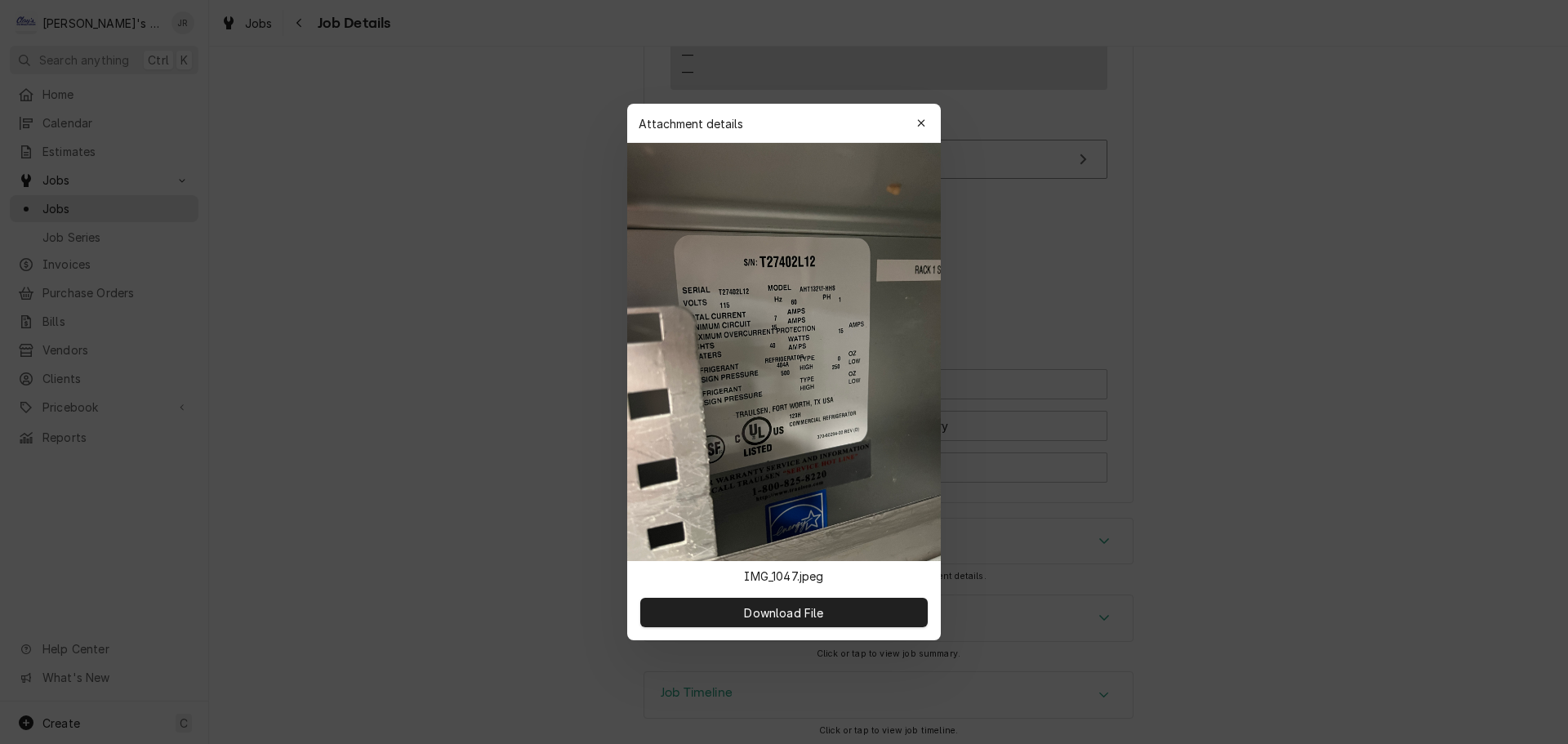
click at [582, 105] on div at bounding box center [784, 372] width 1568 height 744
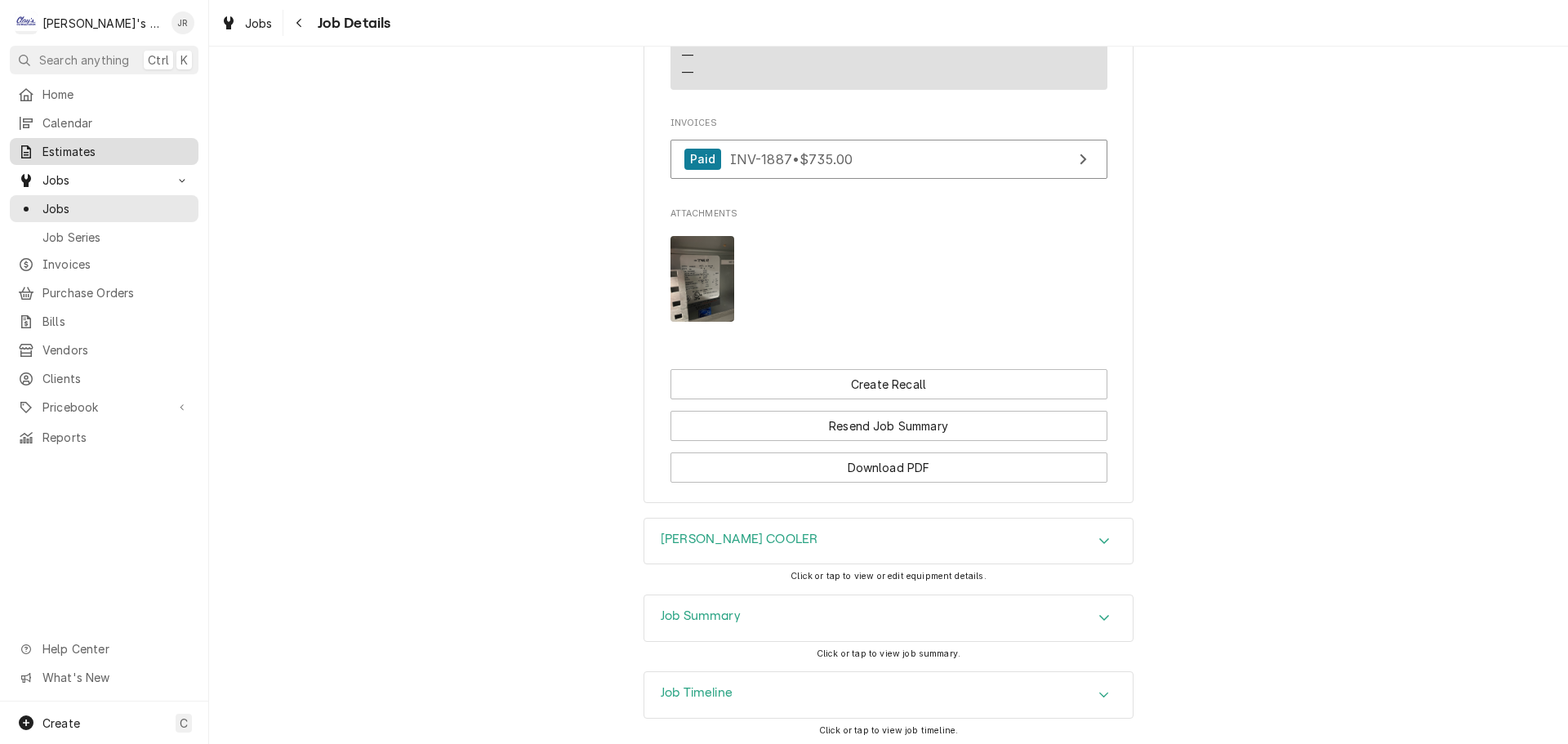
click at [129, 143] on span "Estimates" at bounding box center [117, 151] width 148 height 17
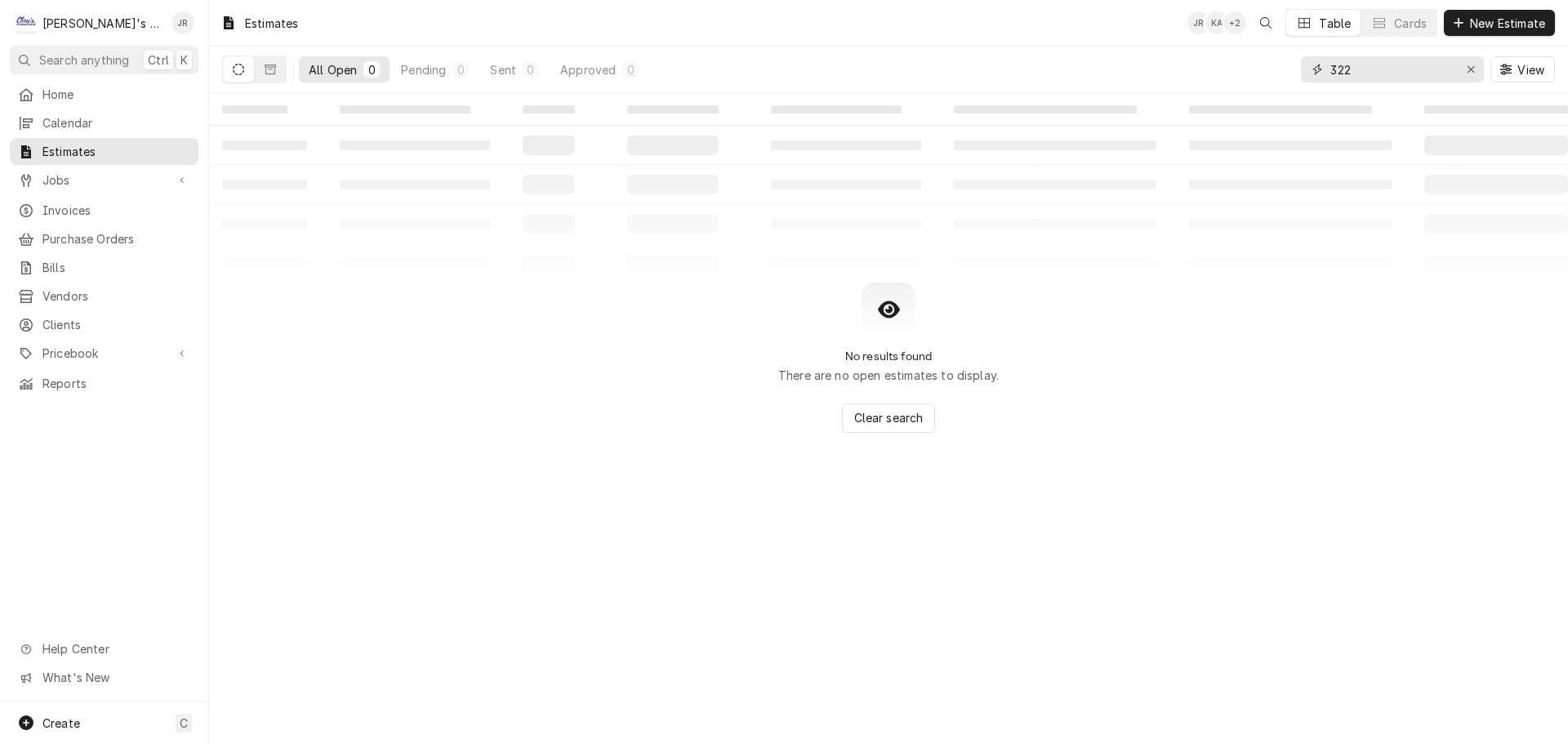
click at [1418, 68] on input "322" at bounding box center [1391, 69] width 122 height 26
type input "3"
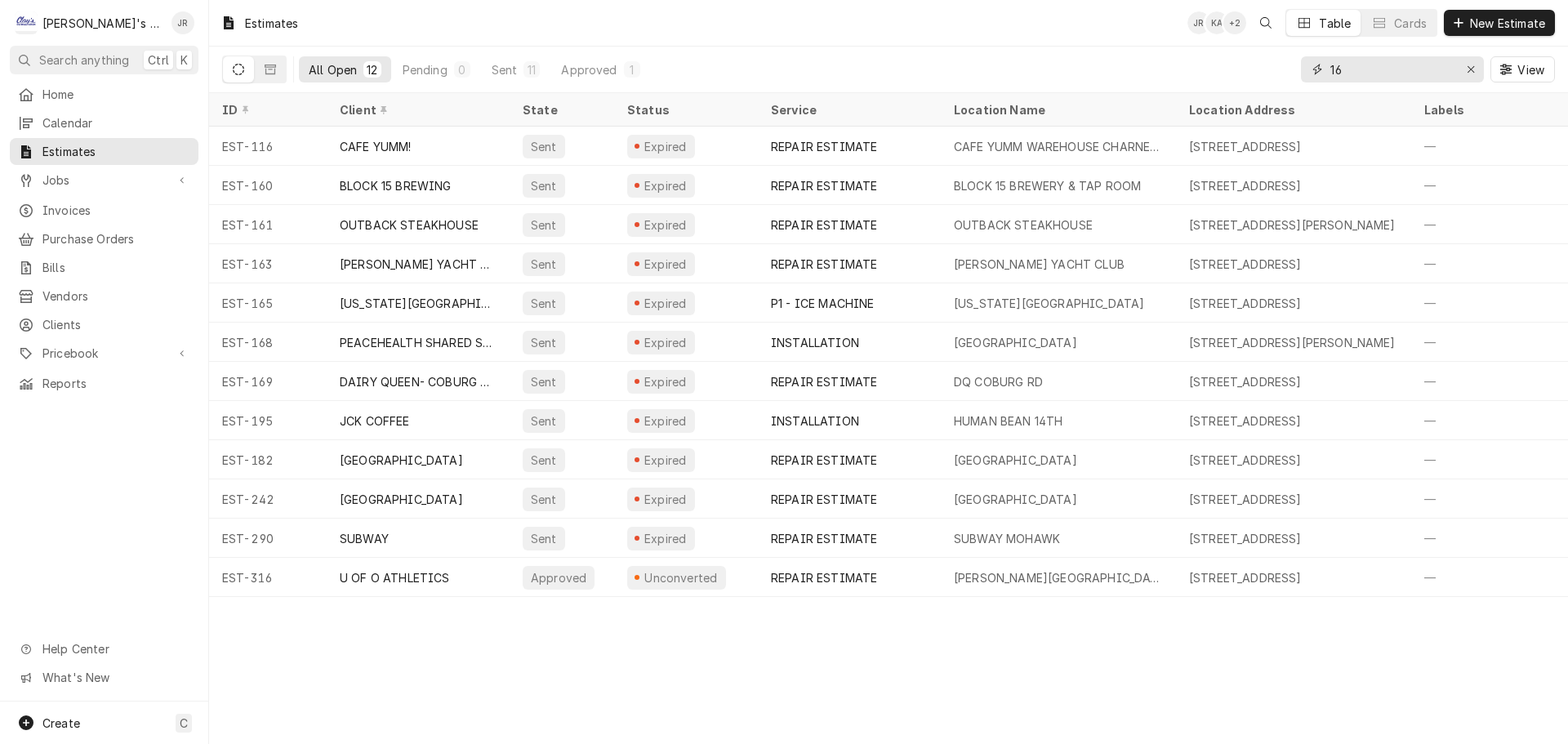
click at [1336, 77] on input "16" at bounding box center [1391, 69] width 122 height 26
click at [1333, 70] on input "16" at bounding box center [1391, 69] width 122 height 26
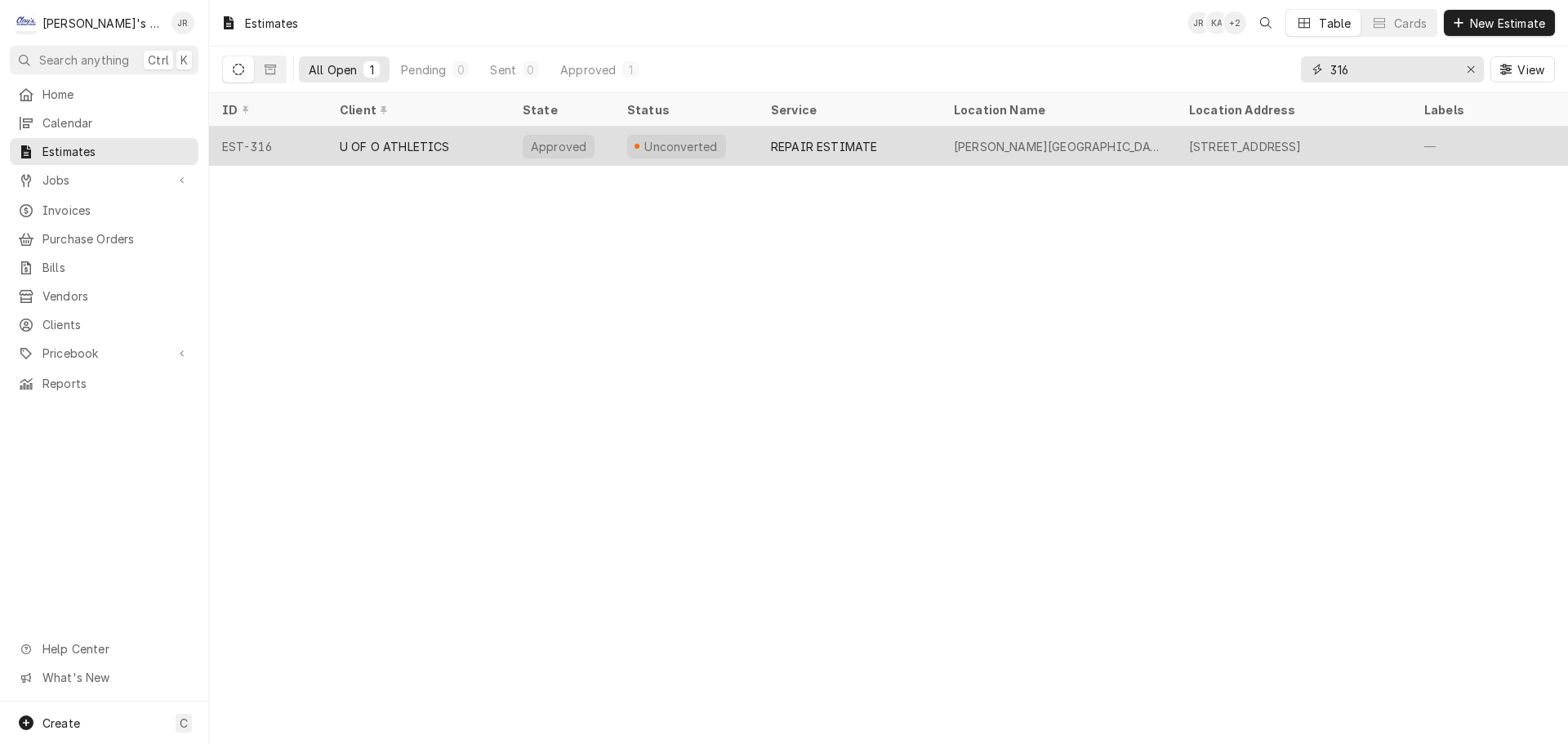
type input "316"
click at [718, 135] on div "Unconverted" at bounding box center [686, 146] width 144 height 39
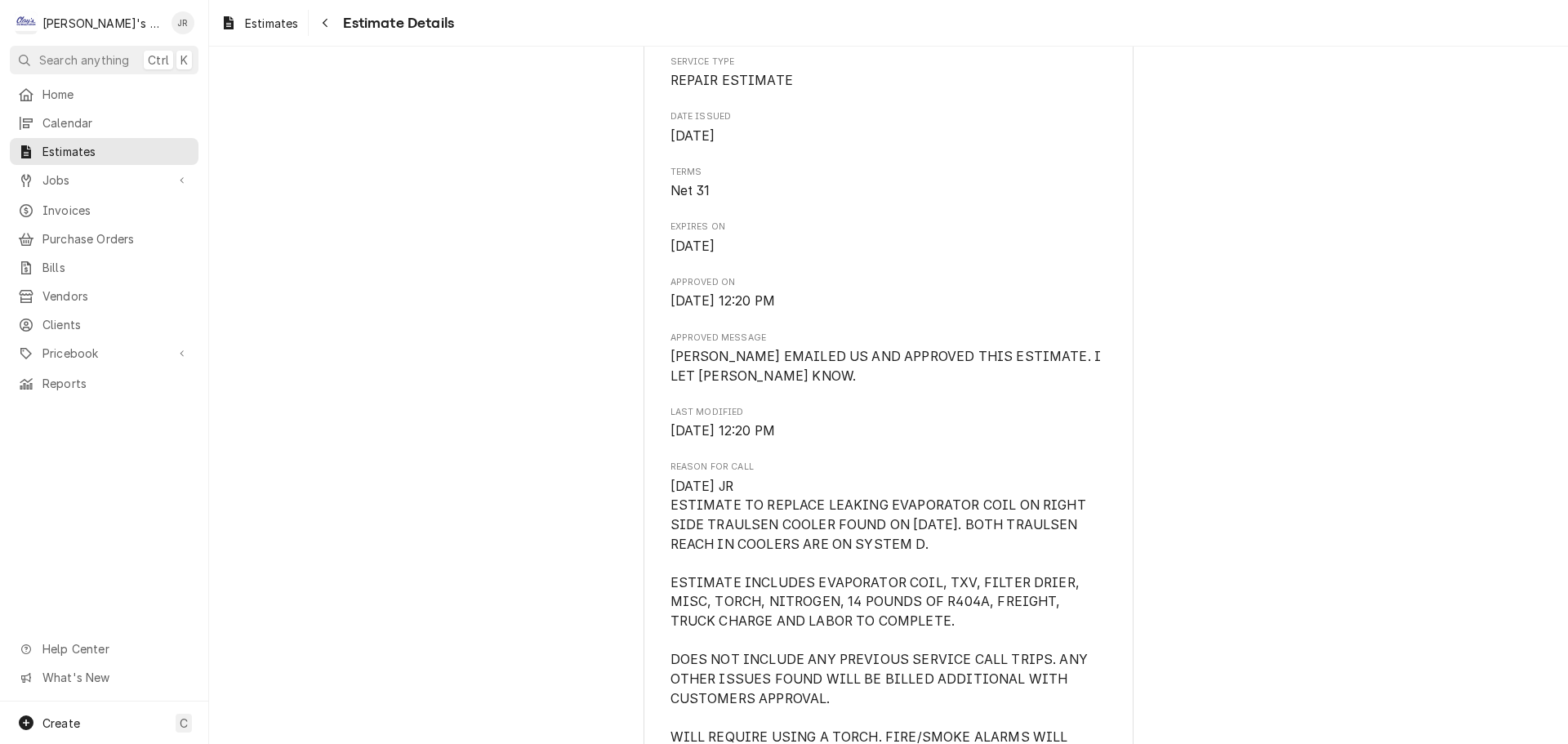
scroll to position [490, 0]
